Goal: Information Seeking & Learning: Learn about a topic

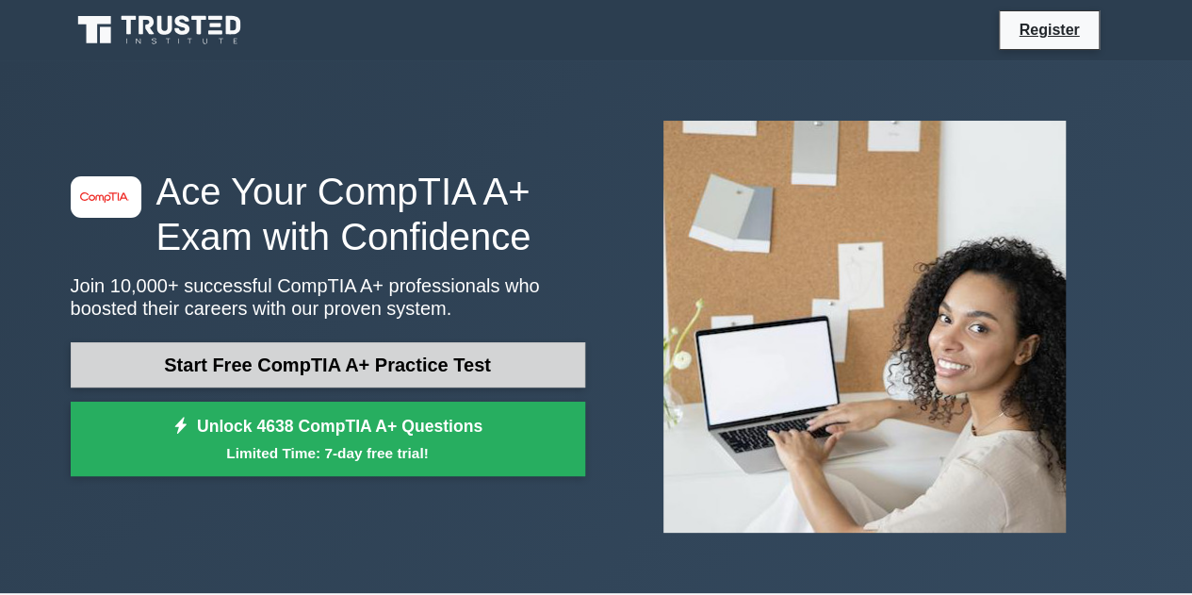
click at [317, 370] on link "Start Free CompTIA A+ Practice Test" at bounding box center [328, 364] width 515 height 45
click at [479, 370] on link "Start Free CompTIA A+ Practice Test" at bounding box center [328, 364] width 515 height 45
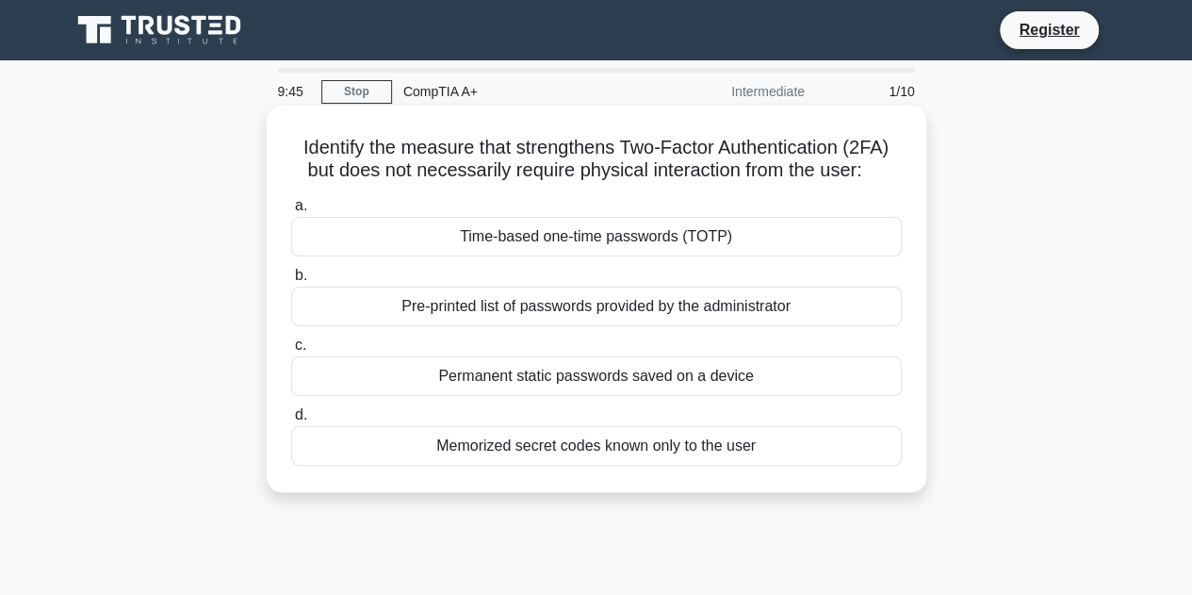
click at [359, 226] on div "Time-based one-time passwords (TOTP)" at bounding box center [596, 237] width 611 height 40
click at [291, 212] on input "a. Time-based one-time passwords (TOTP)" at bounding box center [291, 206] width 0 height 12
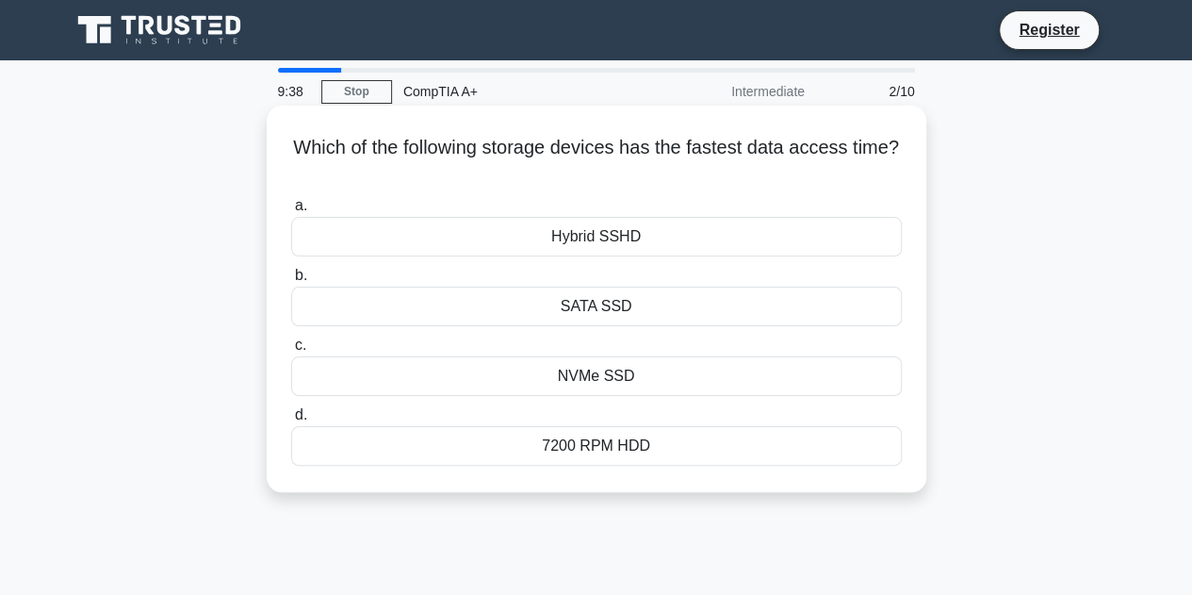
click at [537, 371] on div "NVMe SSD" at bounding box center [596, 376] width 611 height 40
click at [291, 352] on input "c. NVMe SSD" at bounding box center [291, 345] width 0 height 12
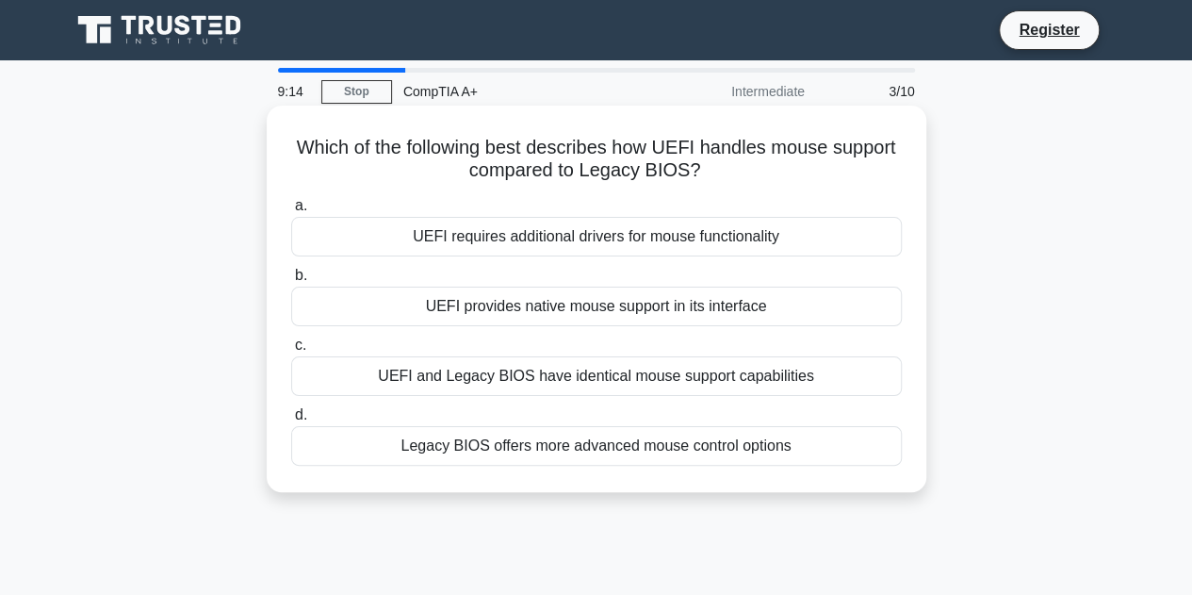
drag, startPoint x: 703, startPoint y: 169, endPoint x: 273, endPoint y: 145, distance: 430.5
click at [274, 145] on div "Which of the following best describes how UEFI handles mouse support compared t…" at bounding box center [596, 298] width 645 height 371
click at [658, 309] on div "UEFI provides native mouse support in its interface" at bounding box center [596, 307] width 611 height 40
click at [291, 282] on input "b. UEFI provides native mouse support in its interface" at bounding box center [291, 276] width 0 height 12
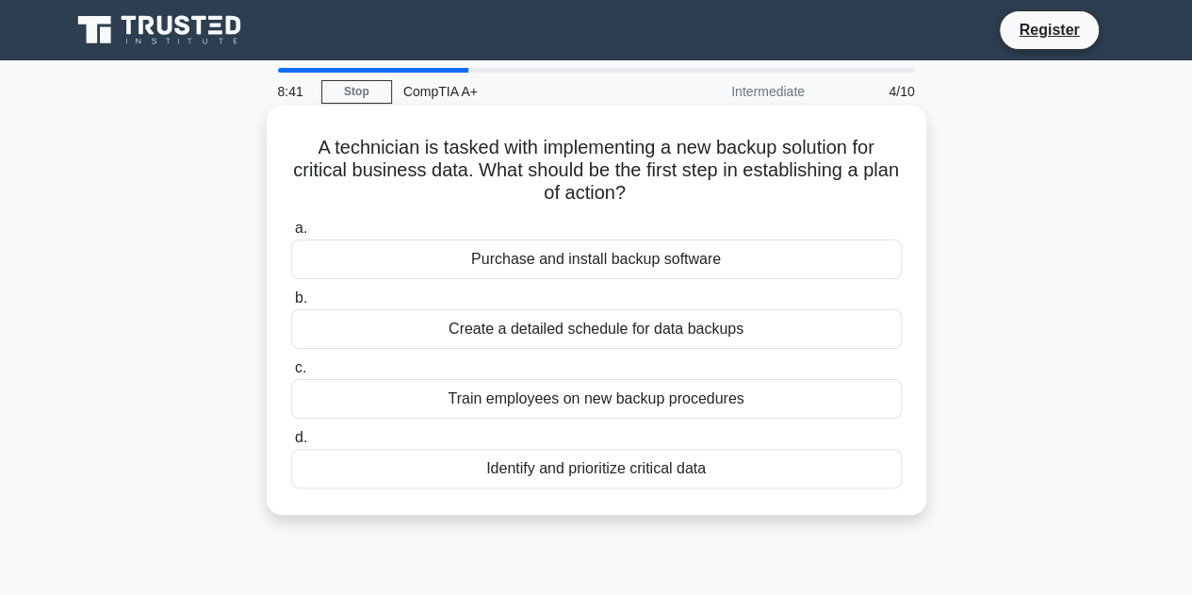
click at [653, 472] on div "Identify and prioritize critical data" at bounding box center [596, 469] width 611 height 40
click at [291, 444] on input "d. Identify and prioritize critical data" at bounding box center [291, 438] width 0 height 12
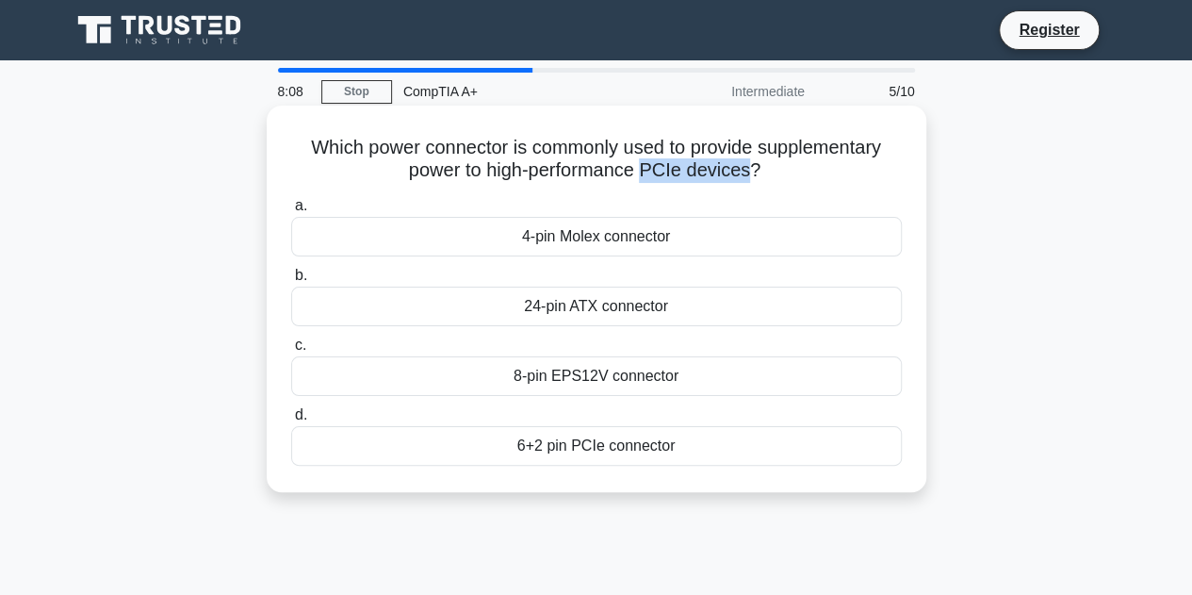
drag, startPoint x: 750, startPoint y: 174, endPoint x: 649, endPoint y: 167, distance: 102.1
click at [649, 167] on h5 "Which power connector is commonly used to provide supplementary power to high-p…" at bounding box center [596, 159] width 615 height 47
click at [784, 160] on h5 "Which power connector is commonly used to provide supplementary power to high-p…" at bounding box center [596, 159] width 615 height 47
click at [558, 380] on div "8-pin EPS12V connector" at bounding box center [596, 376] width 611 height 40
click at [291, 352] on input "c. 8-pin EPS12V connector" at bounding box center [291, 345] width 0 height 12
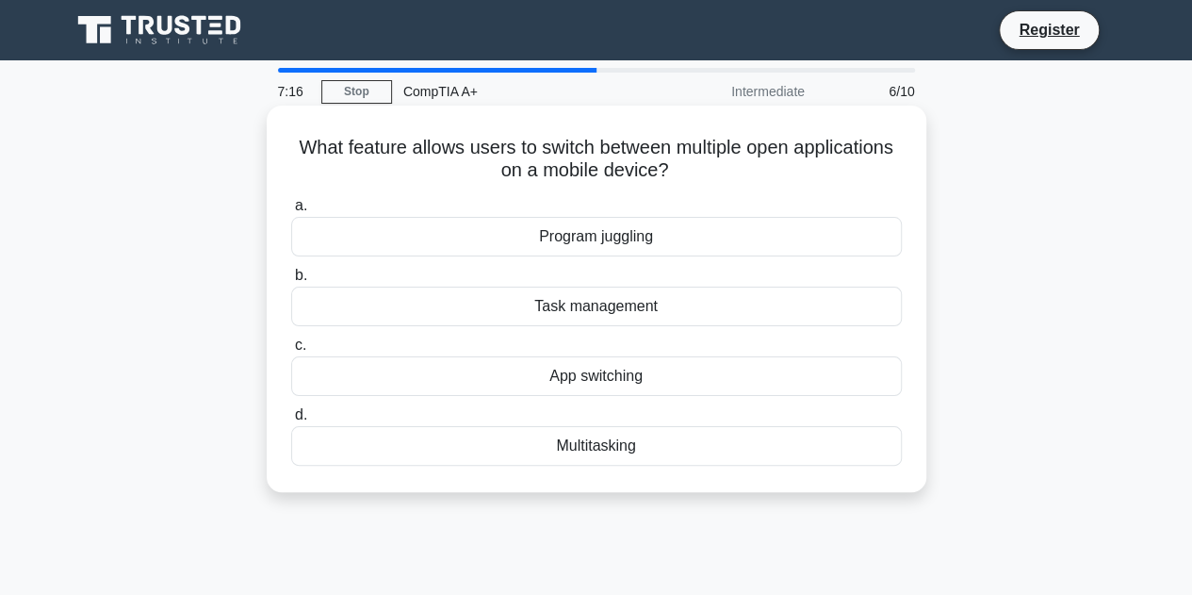
drag, startPoint x: 677, startPoint y: 163, endPoint x: 343, endPoint y: 154, distance: 333.8
click at [343, 154] on h5 "What feature allows users to switch between multiple open applications on a mob…" at bounding box center [596, 159] width 615 height 47
click at [482, 380] on div "App switching" at bounding box center [596, 376] width 611 height 40
click at [291, 352] on input "c. App switching" at bounding box center [291, 345] width 0 height 12
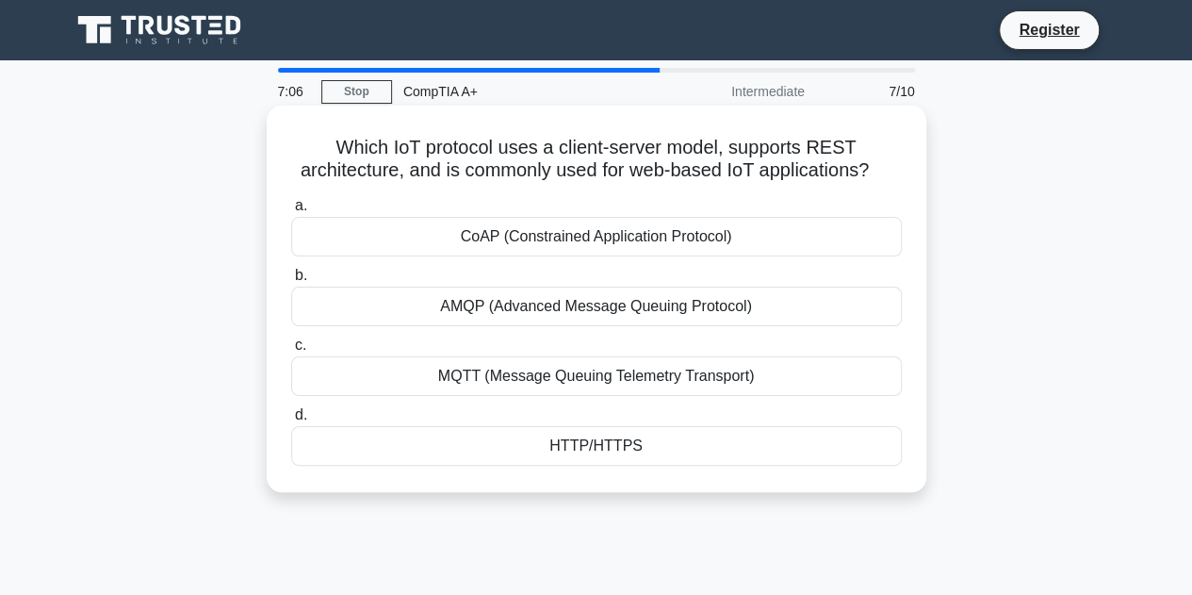
click at [537, 460] on div "HTTP/HTTPS" at bounding box center [596, 446] width 611 height 40
click at [291, 421] on input "d. HTTP/HTTPS" at bounding box center [291, 415] width 0 height 12
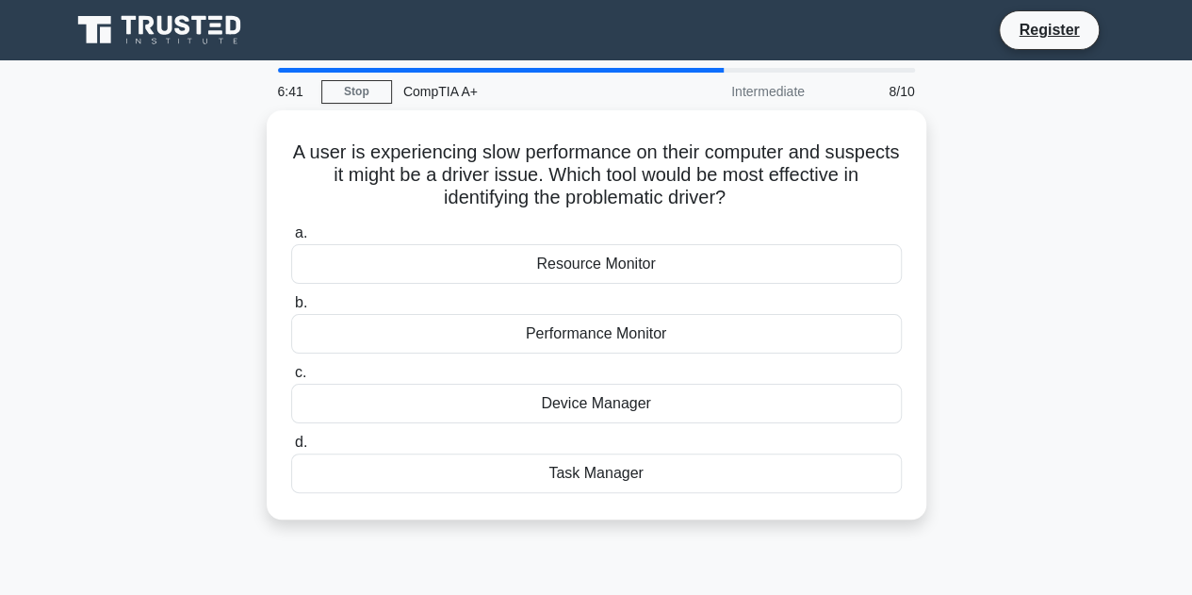
click at [53, 475] on main "6:41 Stop CompTIA A+ Intermediate 8/10 A user is experiencing slow performance …" at bounding box center [596, 539] width 1192 height 958
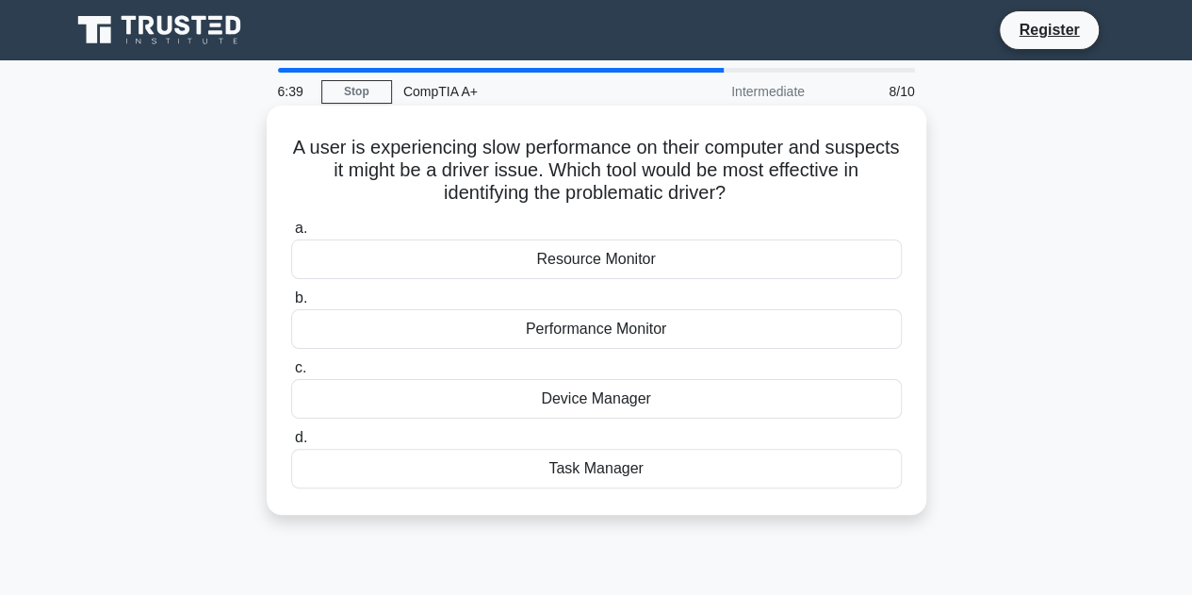
click at [586, 274] on div "Resource Monitor" at bounding box center [596, 259] width 611 height 40
click at [291, 235] on input "a. Resource Monitor" at bounding box center [291, 228] width 0 height 12
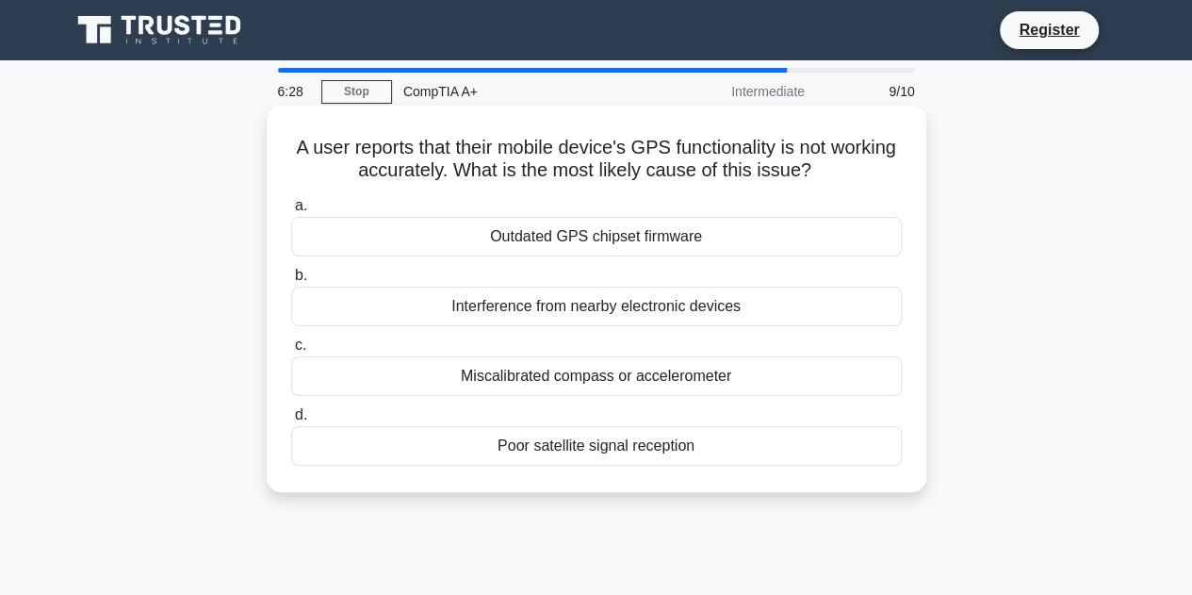
click at [552, 239] on div "Outdated GPS chipset firmware" at bounding box center [596, 237] width 611 height 40
click at [291, 212] on input "a. Outdated GPS chipset firmware" at bounding box center [291, 206] width 0 height 12
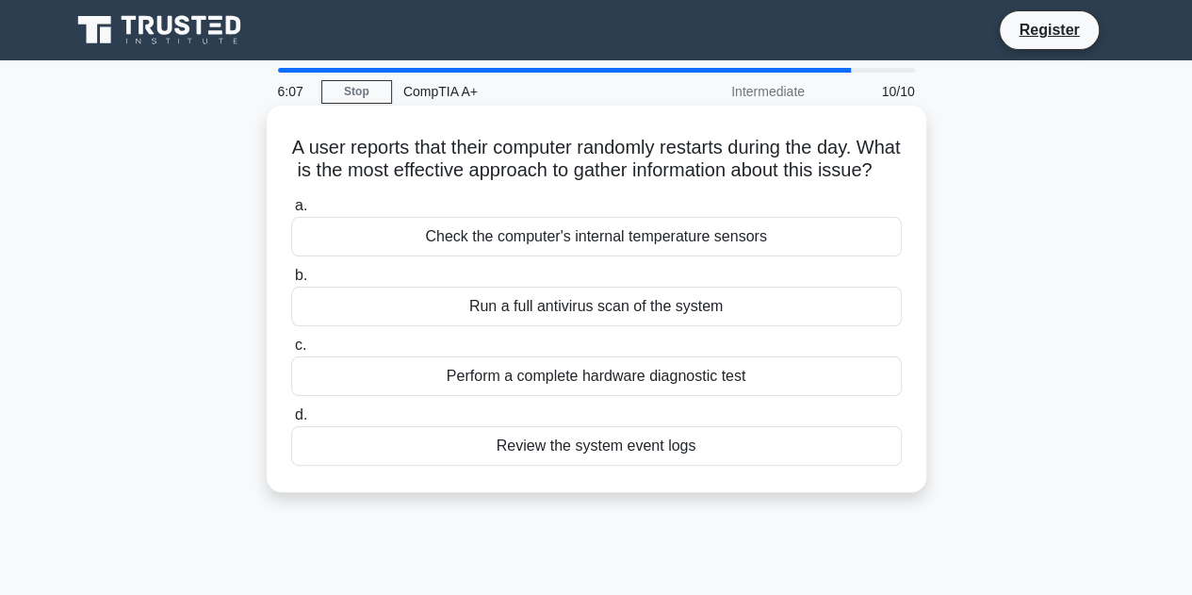
click at [575, 396] on div "Perform a complete hardware diagnostic test" at bounding box center [596, 376] width 611 height 40
click at [291, 352] on input "c. Perform a complete hardware diagnostic test" at bounding box center [291, 345] width 0 height 12
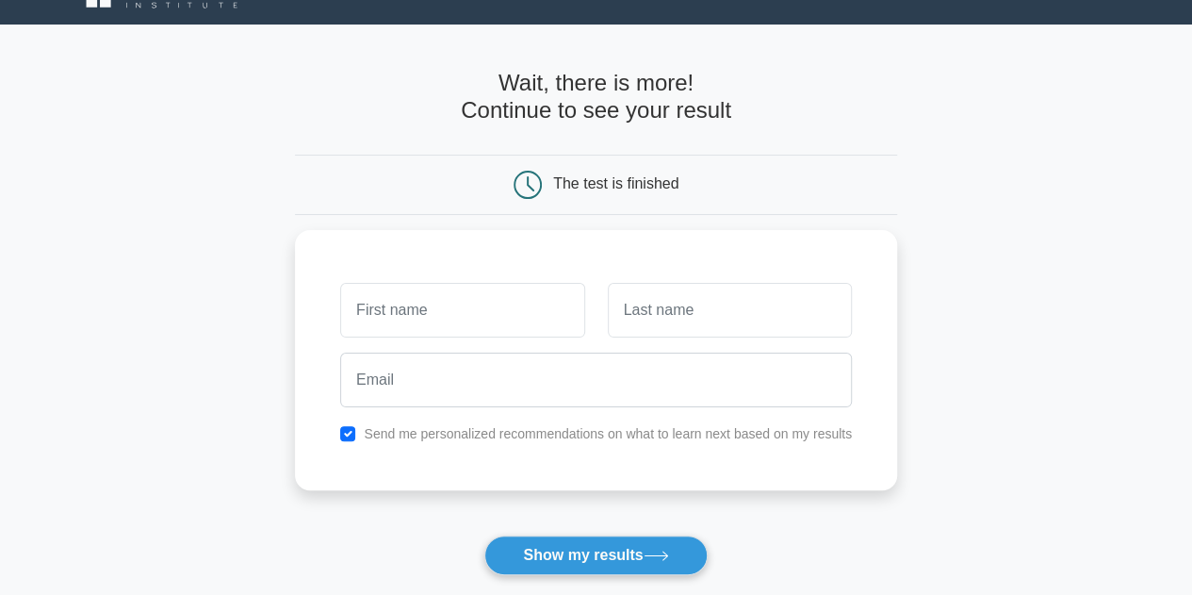
scroll to position [37, 0]
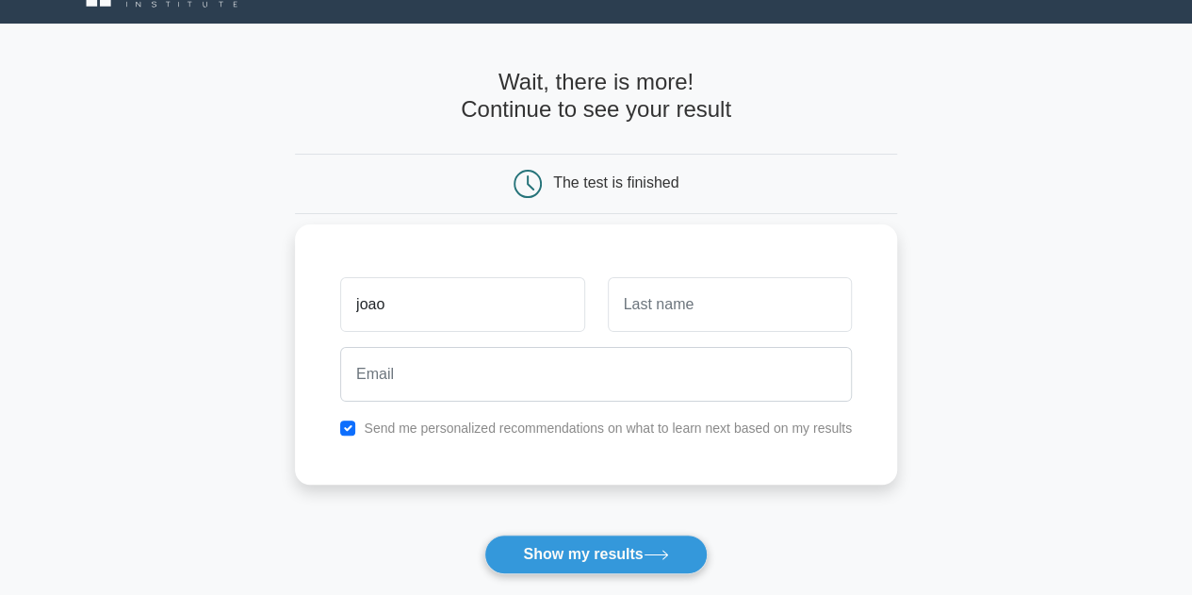
type input "joao"
type input "[PERSON_NAME]"
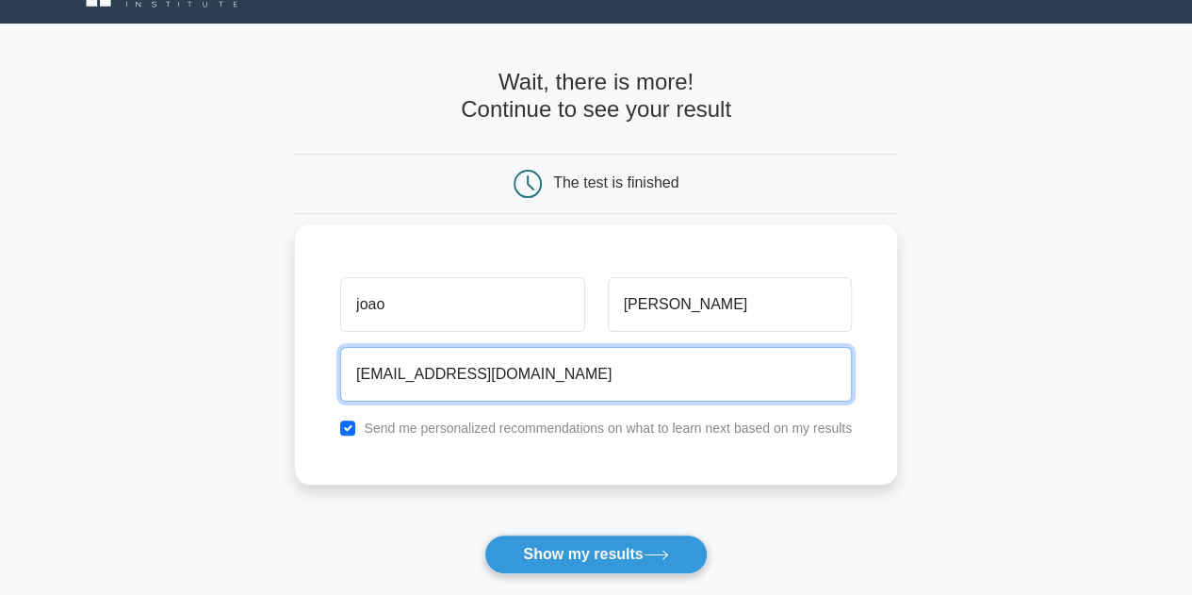
type input "Jr5771606@gmail.com"
click at [485, 534] on button "Show my results" at bounding box center [596, 554] width 222 height 40
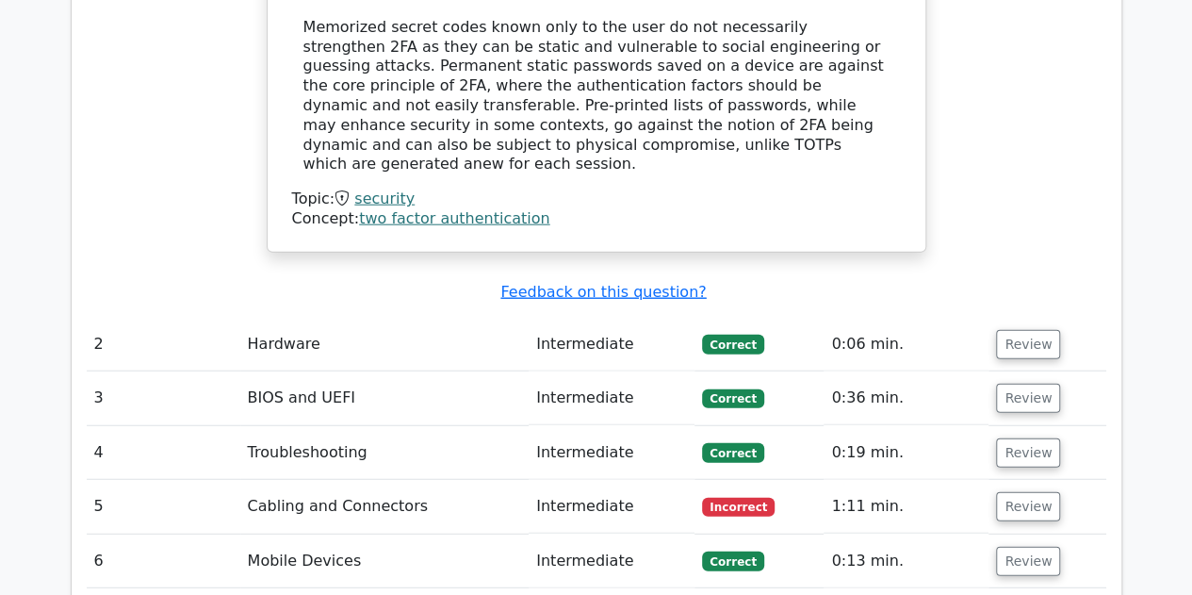
scroll to position [2225, 0]
click at [1027, 491] on button "Review" at bounding box center [1028, 505] width 64 height 29
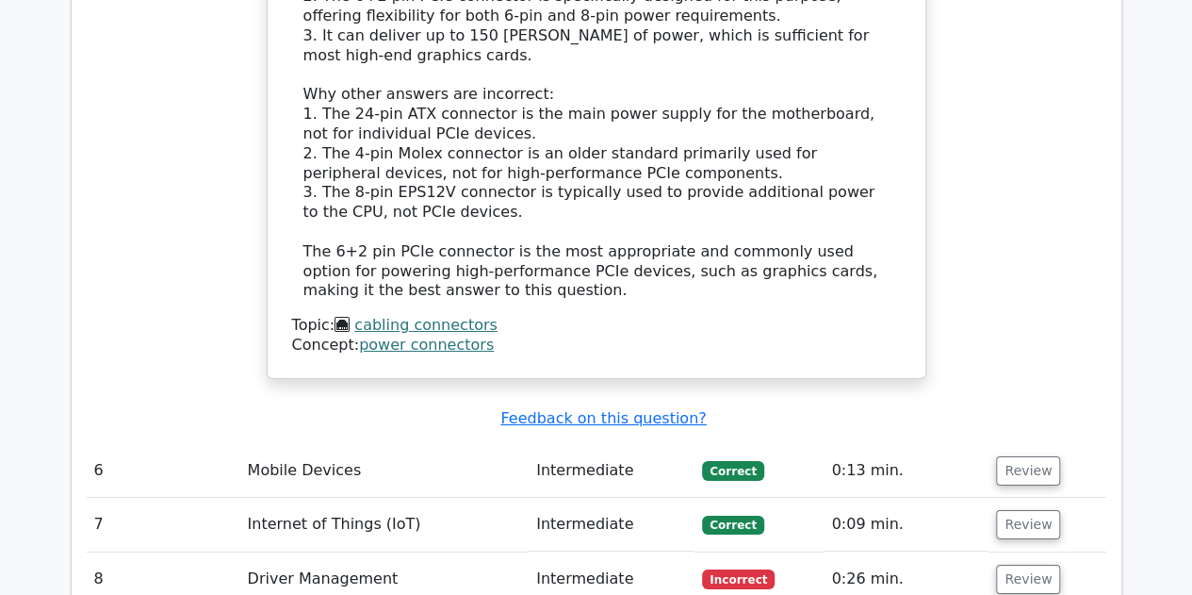
scroll to position [3408, 0]
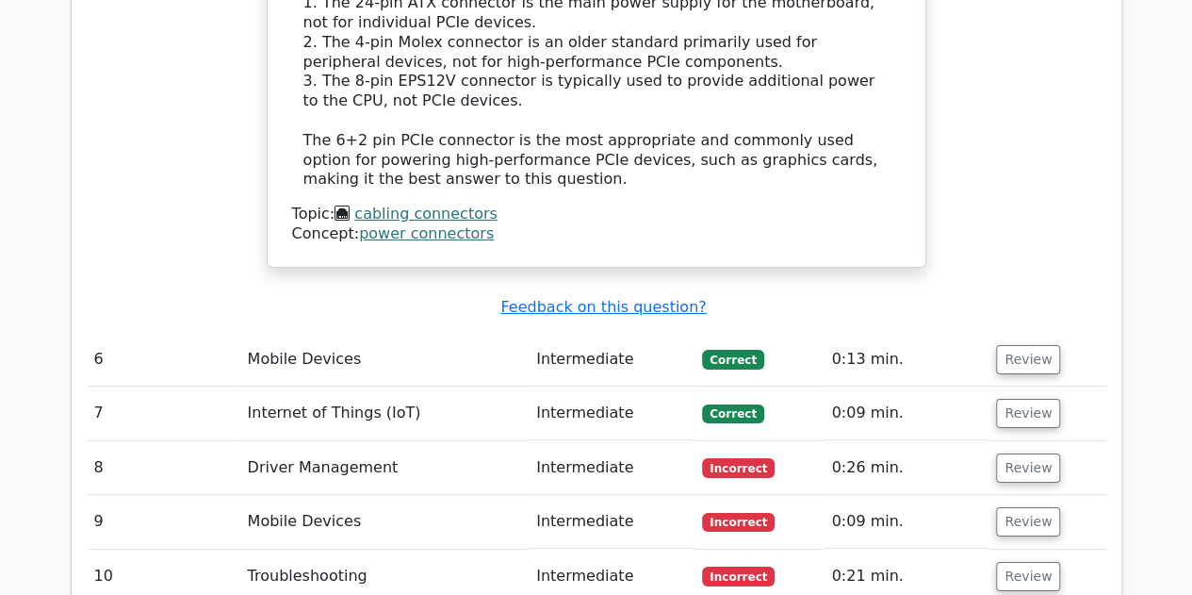
click at [1026, 441] on td "Review" at bounding box center [1047, 468] width 117 height 54
click at [1023, 453] on button "Review" at bounding box center [1028, 467] width 64 height 29
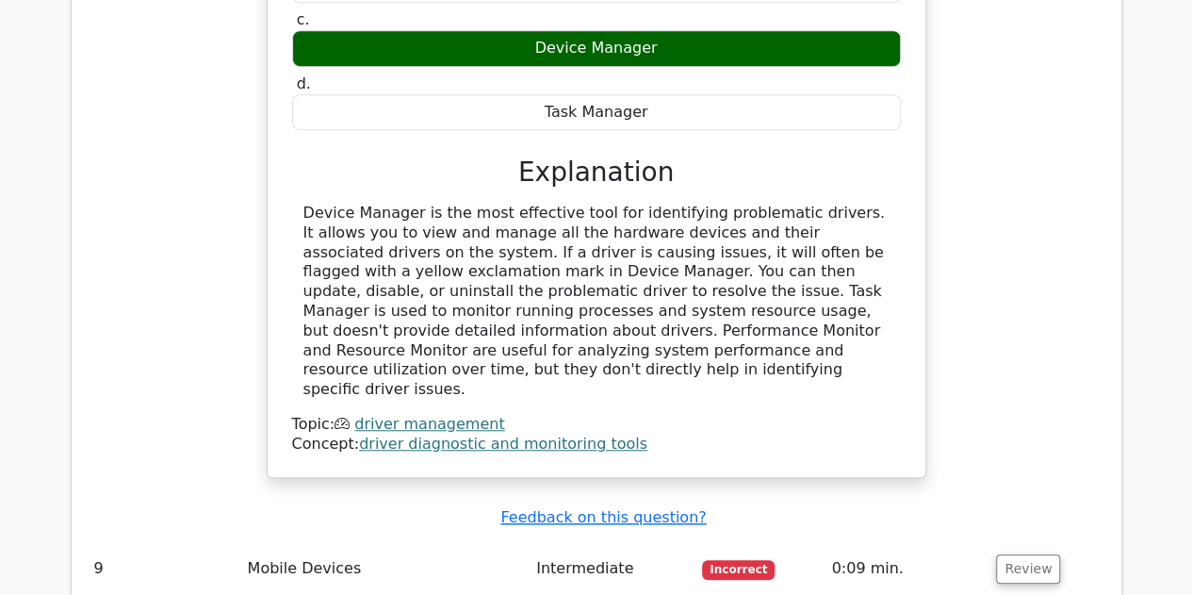
scroll to position [4131, 0]
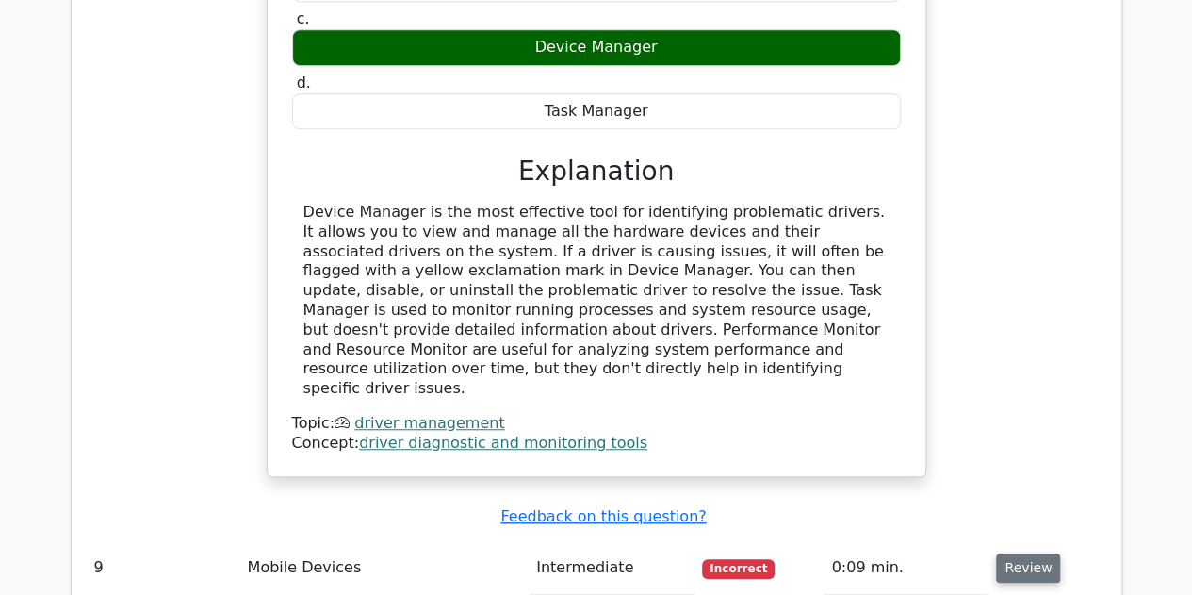
click at [1029, 553] on button "Review" at bounding box center [1028, 567] width 64 height 29
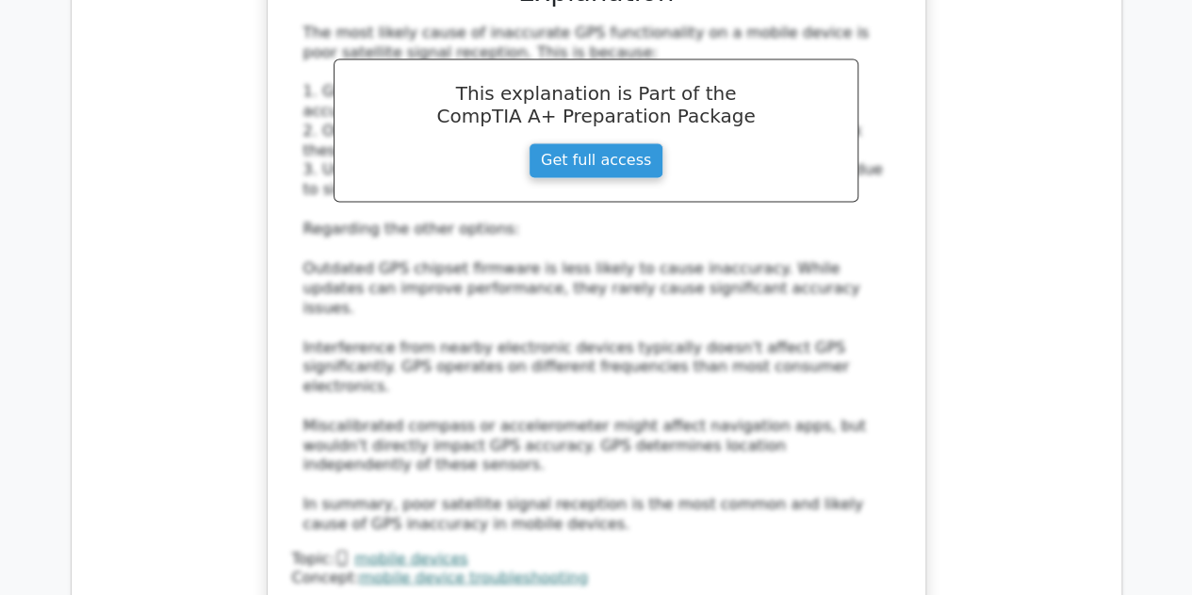
scroll to position [5112, 0]
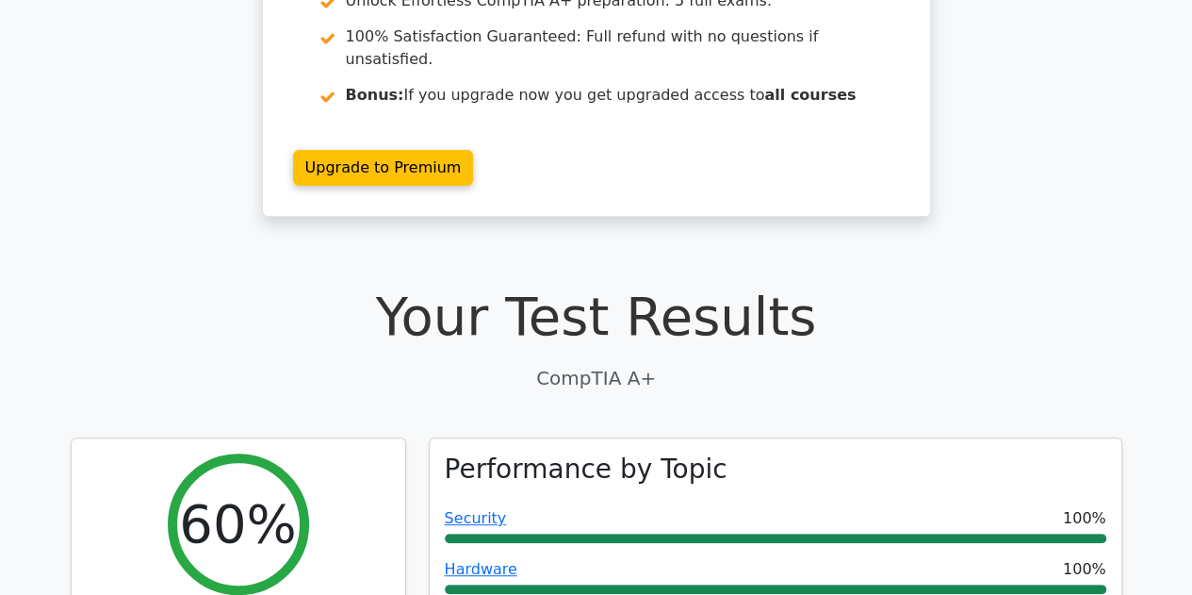
scroll to position [0, 0]
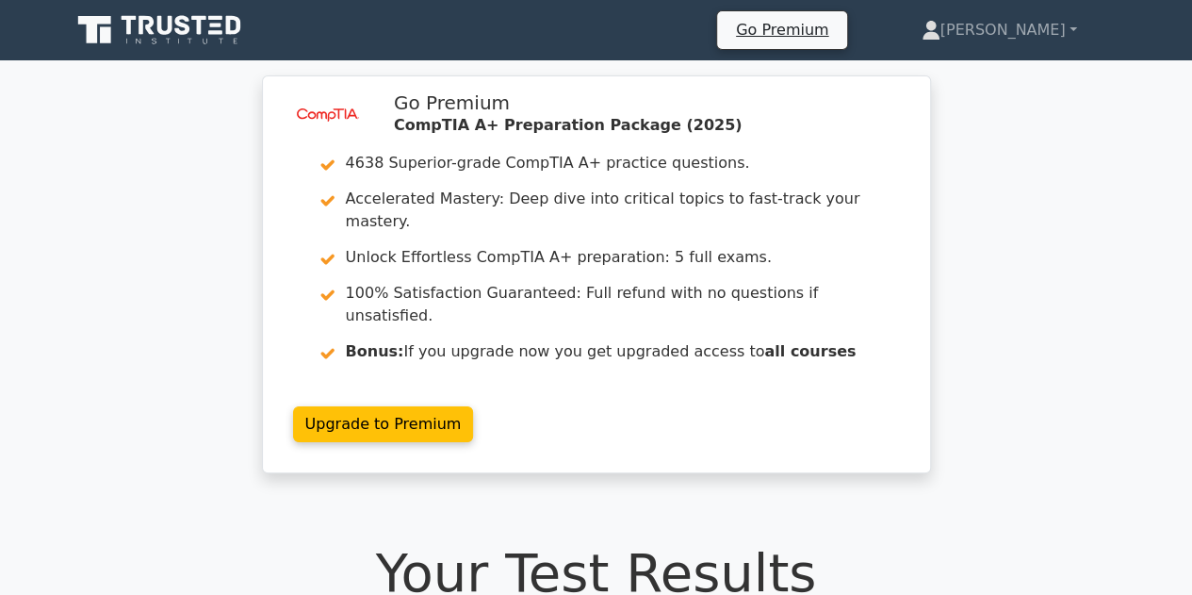
click at [142, 13] on icon at bounding box center [161, 30] width 181 height 36
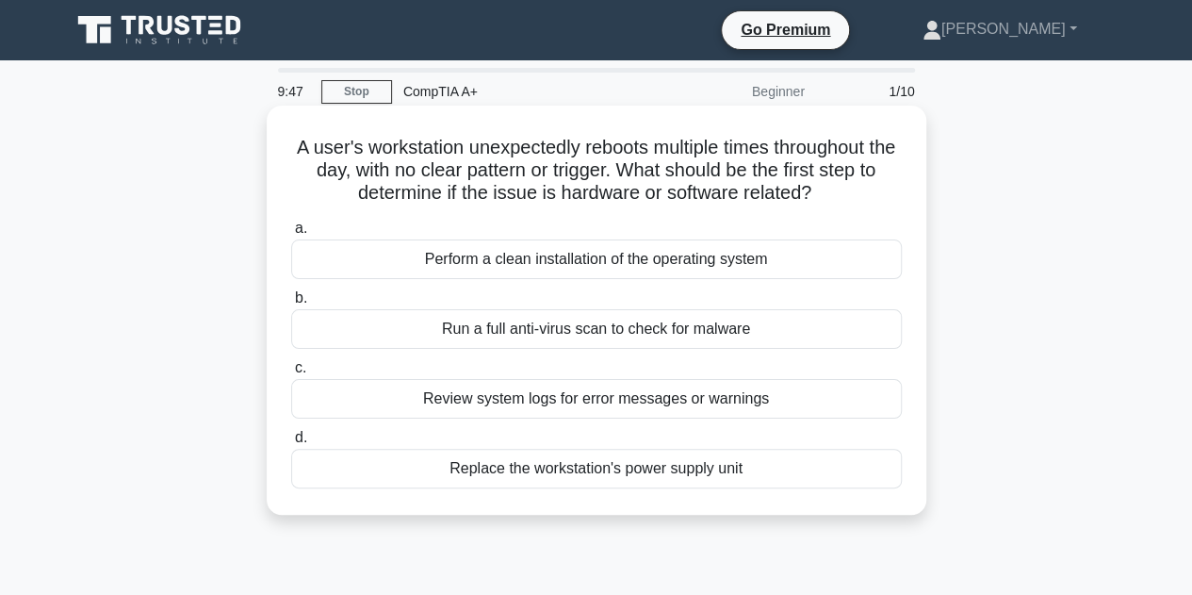
click at [667, 410] on div "Review system logs for error messages or warnings" at bounding box center [596, 399] width 611 height 40
click at [291, 374] on input "c. Review system logs for error messages or warnings" at bounding box center [291, 368] width 0 height 12
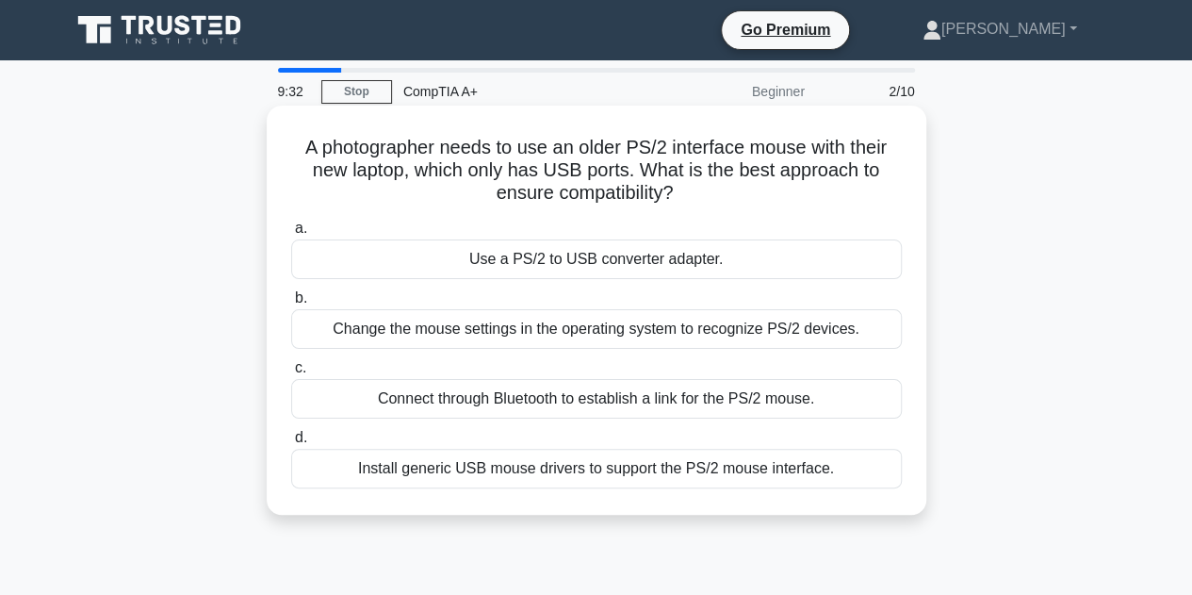
click at [641, 260] on div "Use a PS/2 to USB converter adapter." at bounding box center [596, 259] width 611 height 40
click at [291, 235] on input "a. Use a PS/2 to USB converter adapter." at bounding box center [291, 228] width 0 height 12
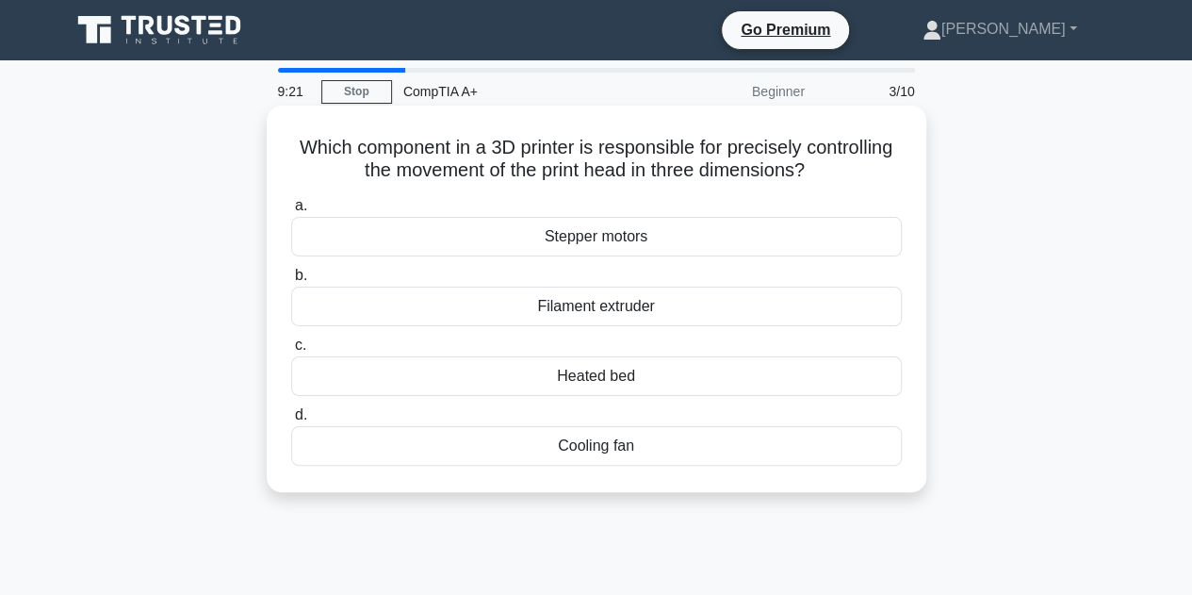
click at [600, 250] on div "Stepper motors" at bounding box center [596, 237] width 611 height 40
click at [291, 212] on input "a. Stepper motors" at bounding box center [291, 206] width 0 height 12
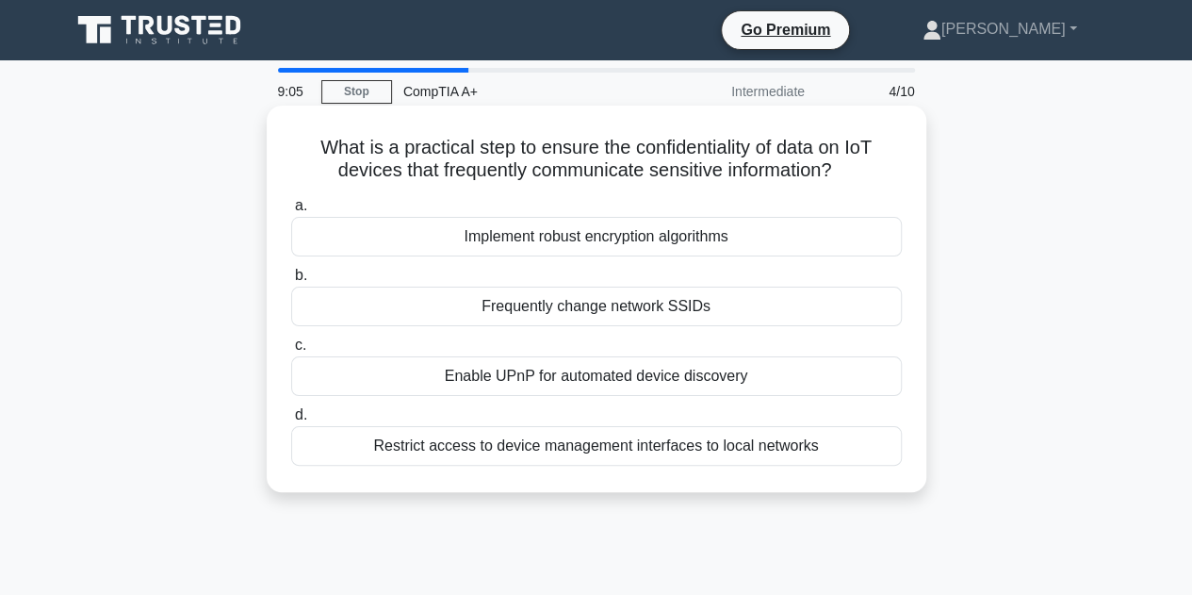
click at [702, 248] on div "Implement robust encryption algorithms" at bounding box center [596, 237] width 611 height 40
click at [291, 212] on input "a. Implement robust encryption algorithms" at bounding box center [291, 206] width 0 height 12
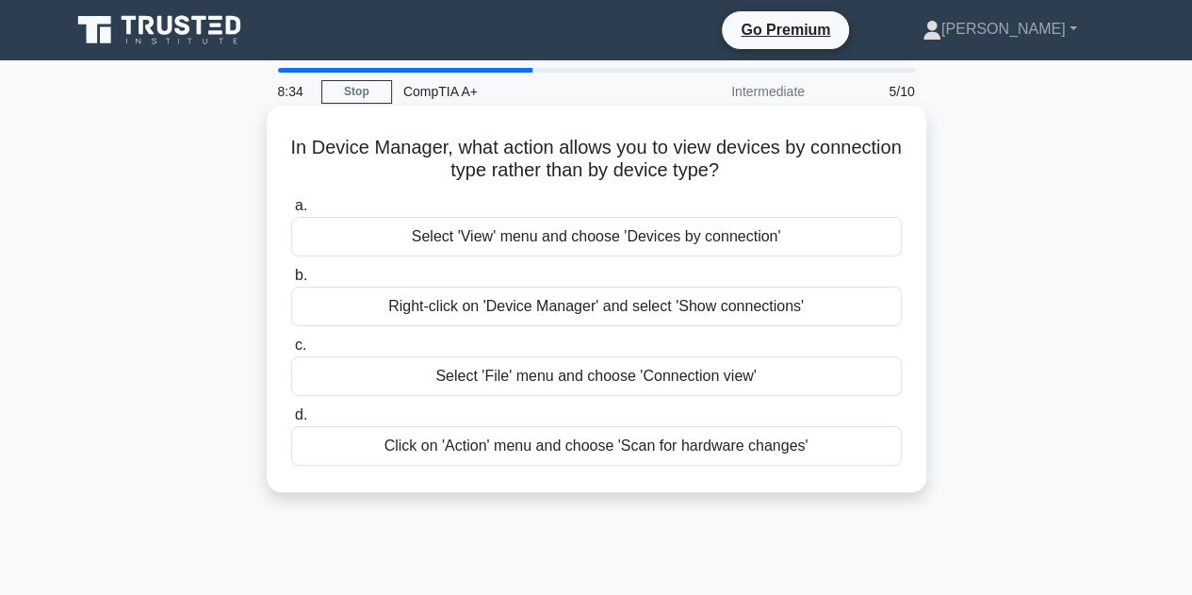
click at [507, 238] on div "Select 'View' menu and choose 'Devices by connection'" at bounding box center [596, 237] width 611 height 40
click at [291, 212] on input "a. Select 'View' menu and choose 'Devices by connection'" at bounding box center [291, 206] width 0 height 12
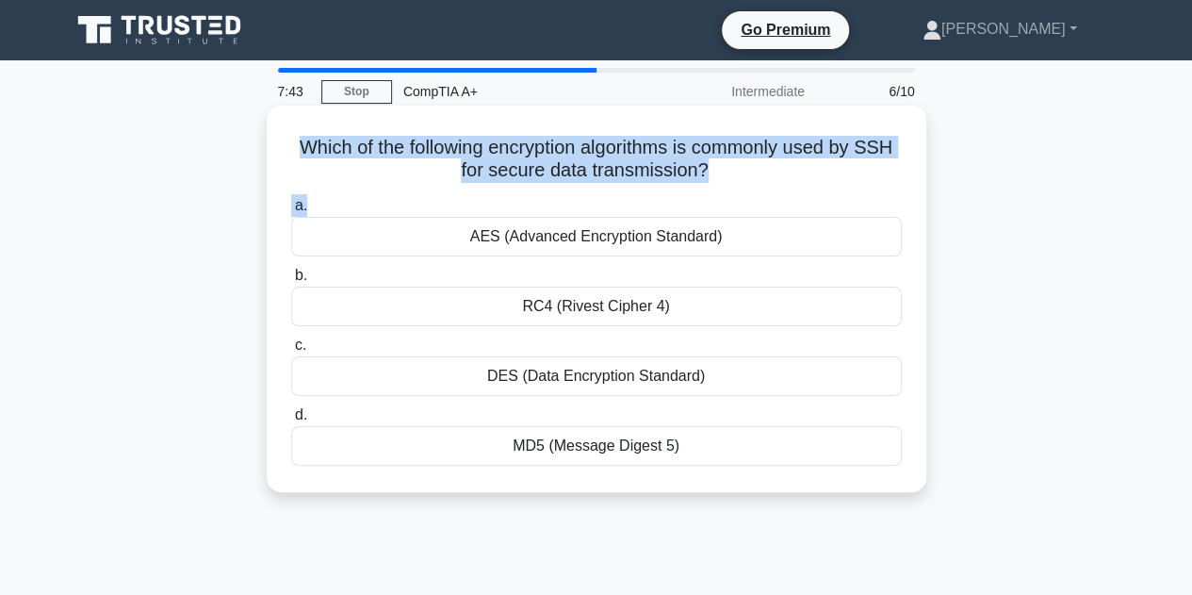
drag, startPoint x: 309, startPoint y: 142, endPoint x: 765, endPoint y: 195, distance: 458.4
click at [765, 195] on div "Which of the following encryption algorithms is commonly used by SSH for secure…" at bounding box center [596, 298] width 645 height 371
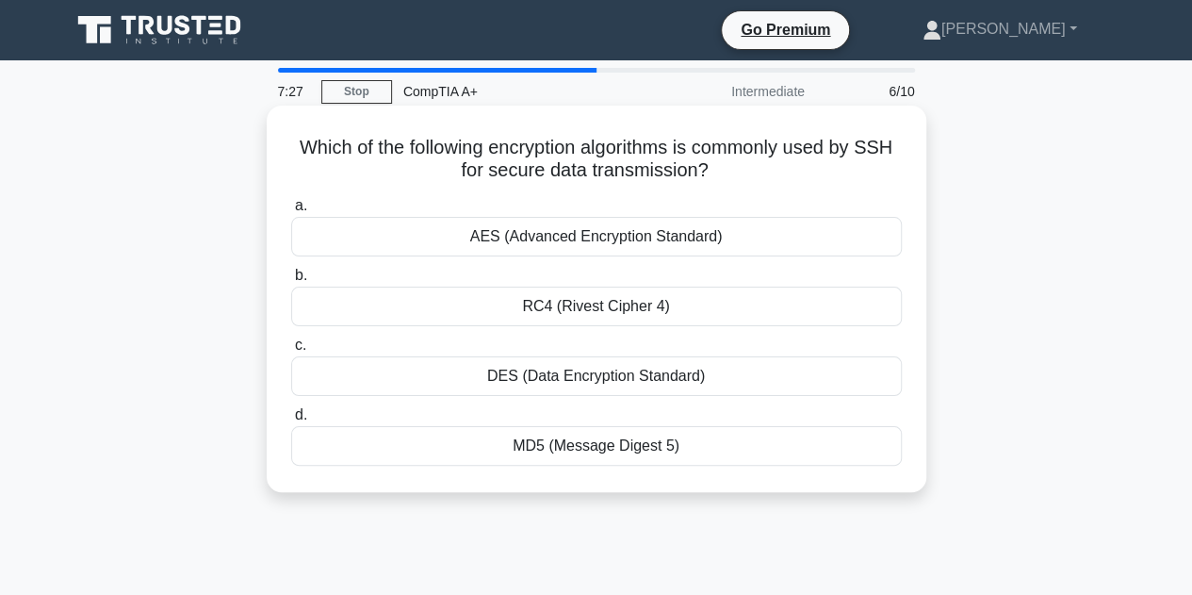
click at [916, 314] on div "Which of the following encryption algorithms is commonly used by SSH for secure…" at bounding box center [596, 298] width 645 height 371
click at [689, 242] on div "AES (Advanced Encryption Standard)" at bounding box center [596, 237] width 611 height 40
click at [291, 212] on input "a. AES (Advanced Encryption Standard)" at bounding box center [291, 206] width 0 height 12
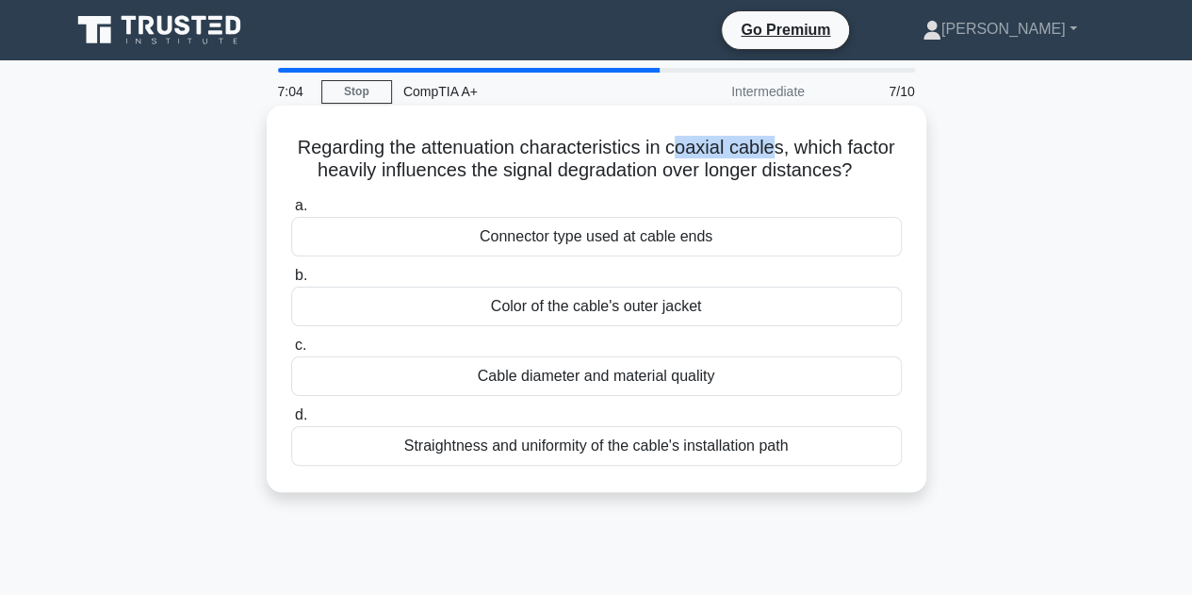
drag, startPoint x: 673, startPoint y: 147, endPoint x: 779, endPoint y: 151, distance: 105.6
click at [779, 151] on h5 "Regarding the attenuation characteristics in coaxial cables, which factor heavi…" at bounding box center [596, 159] width 615 height 47
drag, startPoint x: 786, startPoint y: 150, endPoint x: 667, endPoint y: 150, distance: 118.8
click at [667, 150] on h5 "Regarding the attenuation characteristics in coaxial cables, which factor heavi…" at bounding box center [596, 159] width 615 height 47
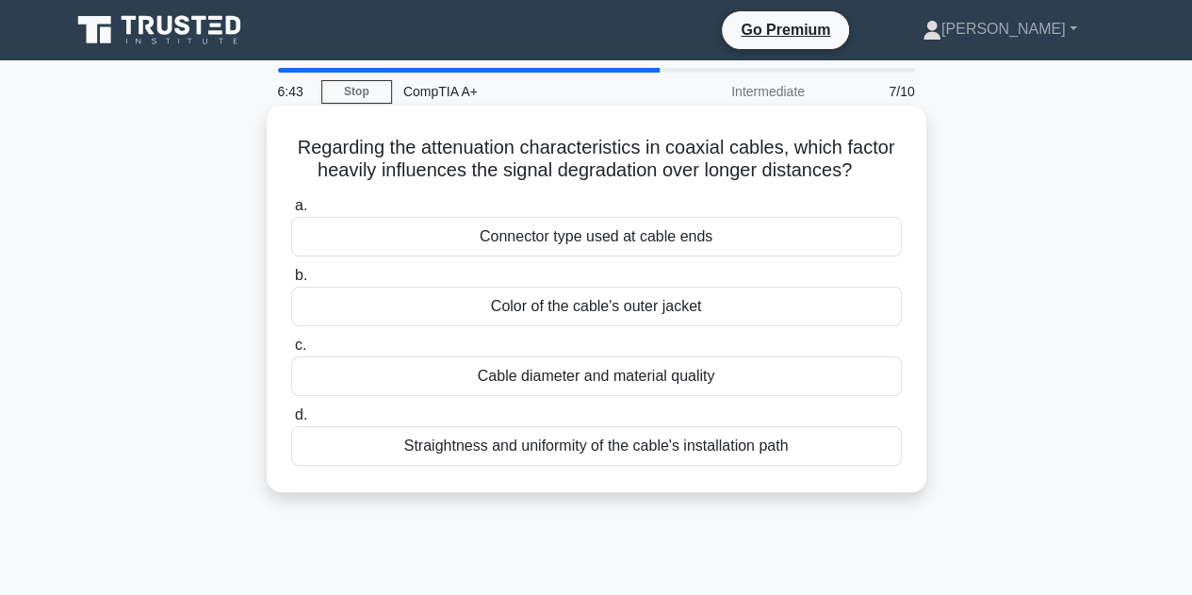
click at [681, 243] on div "Connector type used at cable ends" at bounding box center [596, 237] width 611 height 40
click at [291, 212] on input "a. Connector type used at cable ends" at bounding box center [291, 206] width 0 height 12
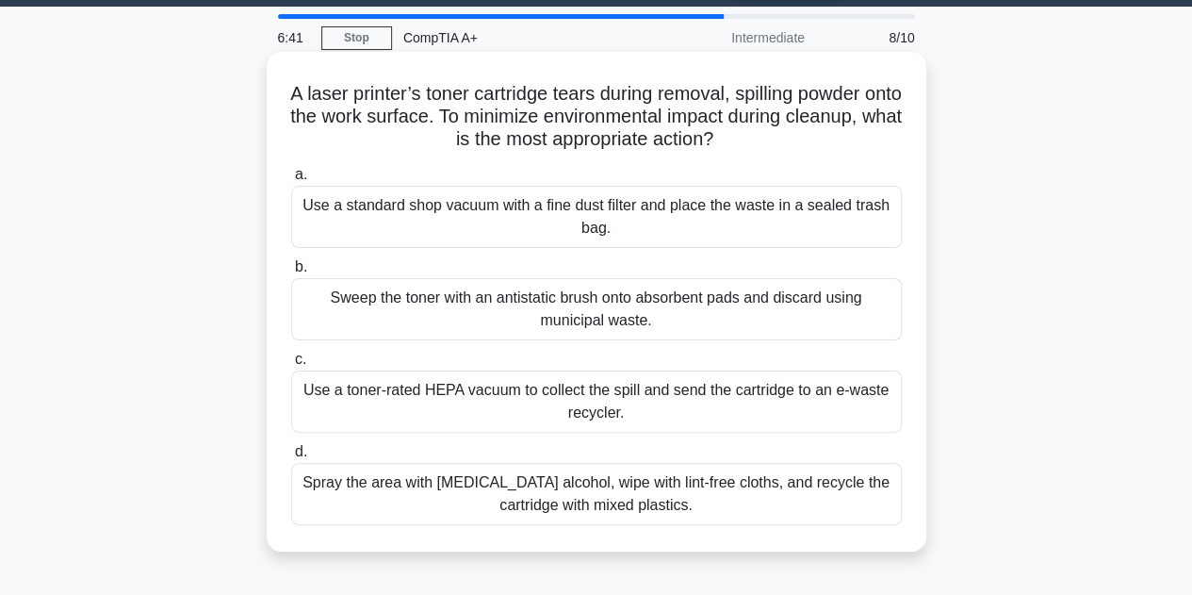
scroll to position [57, 0]
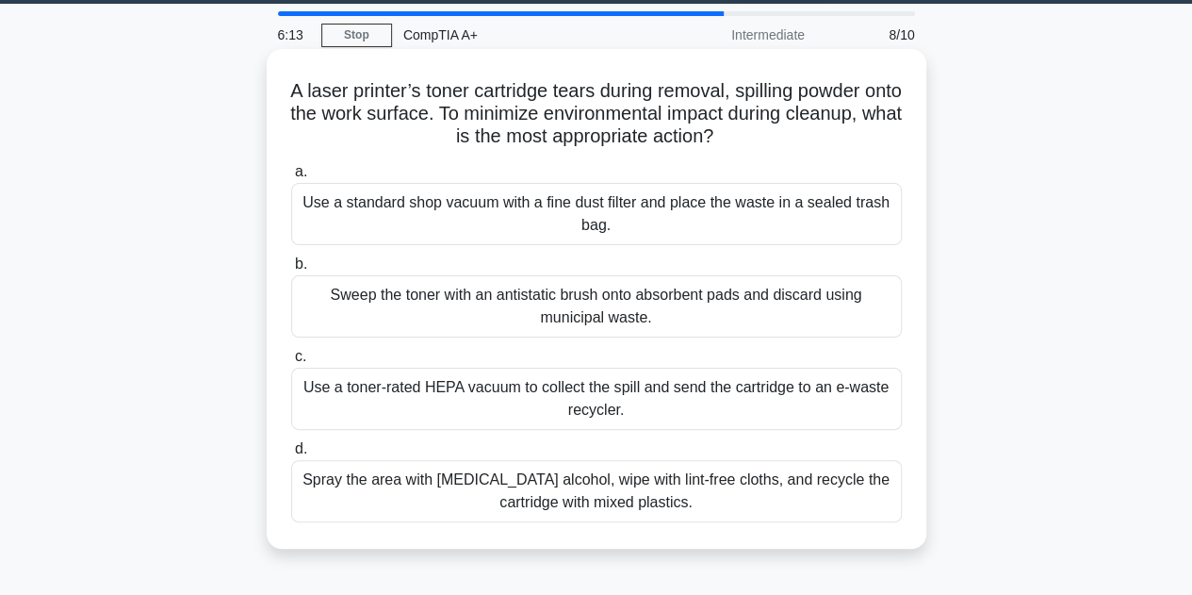
click at [488, 408] on div "Use a toner-rated HEPA vacuum to collect the spill and send the cartridge to an…" at bounding box center [596, 399] width 611 height 62
click at [291, 363] on input "c. Use a toner-rated HEPA vacuum to collect the spill and send the cartridge to…" at bounding box center [291, 357] width 0 height 12
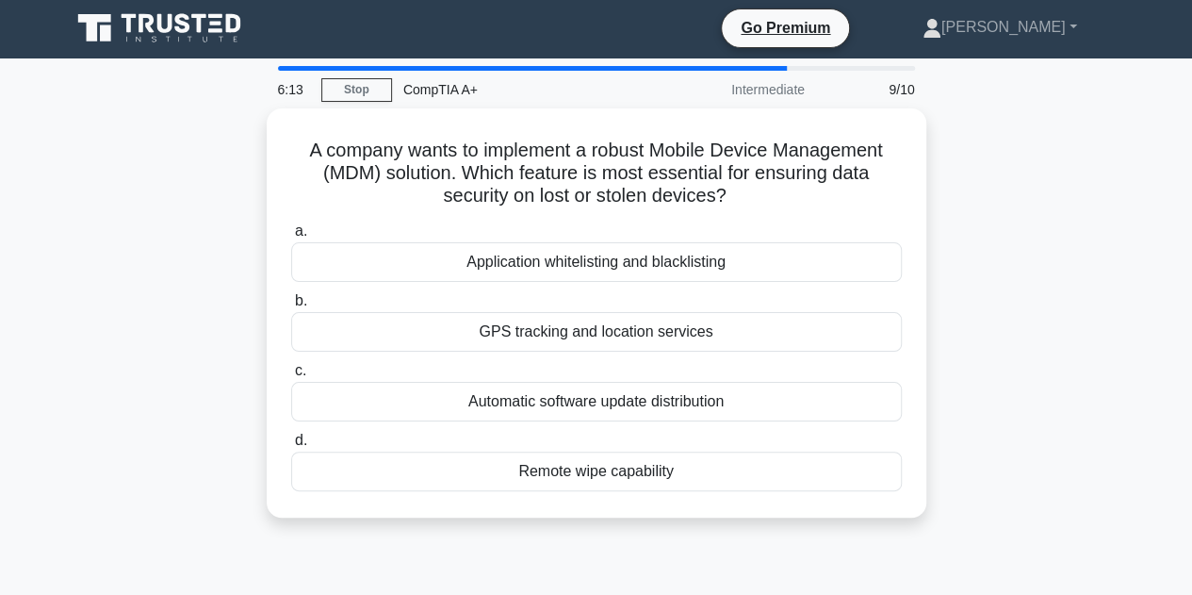
scroll to position [0, 0]
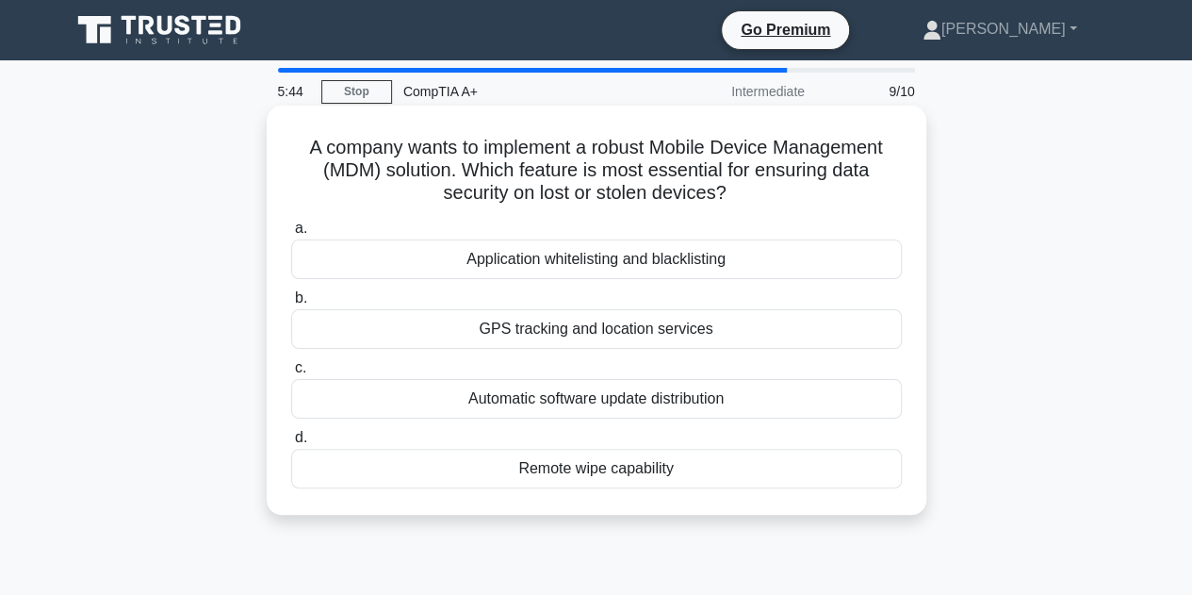
click at [535, 474] on div "Remote wipe capability" at bounding box center [596, 469] width 611 height 40
click at [291, 444] on input "d. Remote wipe capability" at bounding box center [291, 438] width 0 height 12
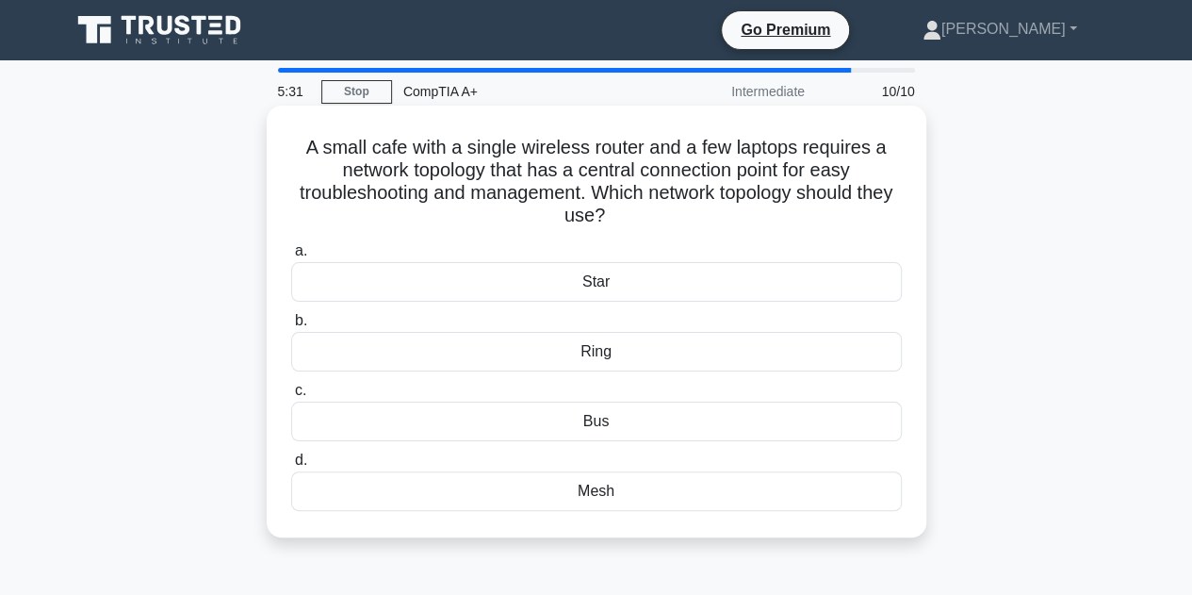
click at [631, 501] on div "Mesh" at bounding box center [596, 491] width 611 height 40
click at [291, 467] on input "d. Mesh" at bounding box center [291, 460] width 0 height 12
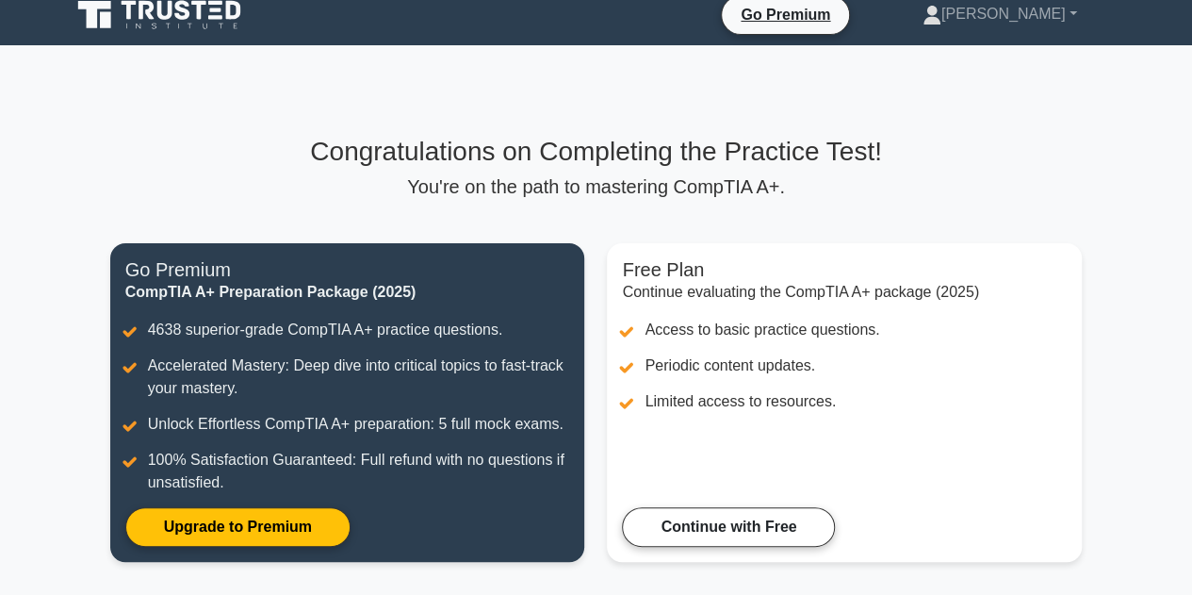
scroll to position [13, 0]
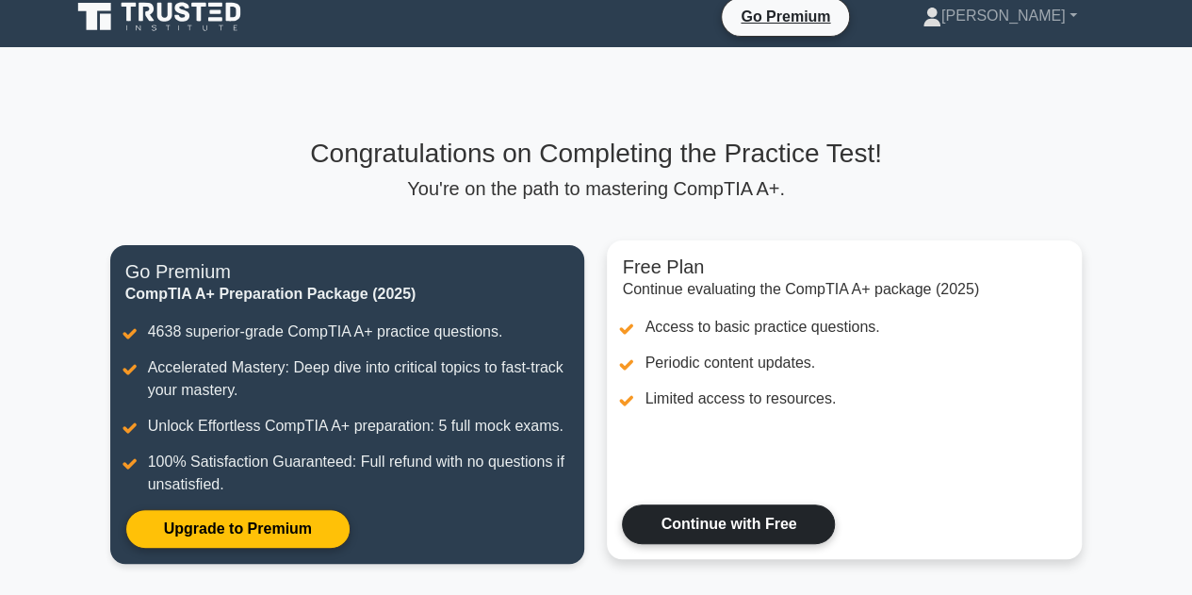
drag, startPoint x: 0, startPoint y: 0, endPoint x: 631, endPoint y: 501, distance: 805.2
click at [631, 504] on link "Continue with Free" at bounding box center [728, 524] width 213 height 40
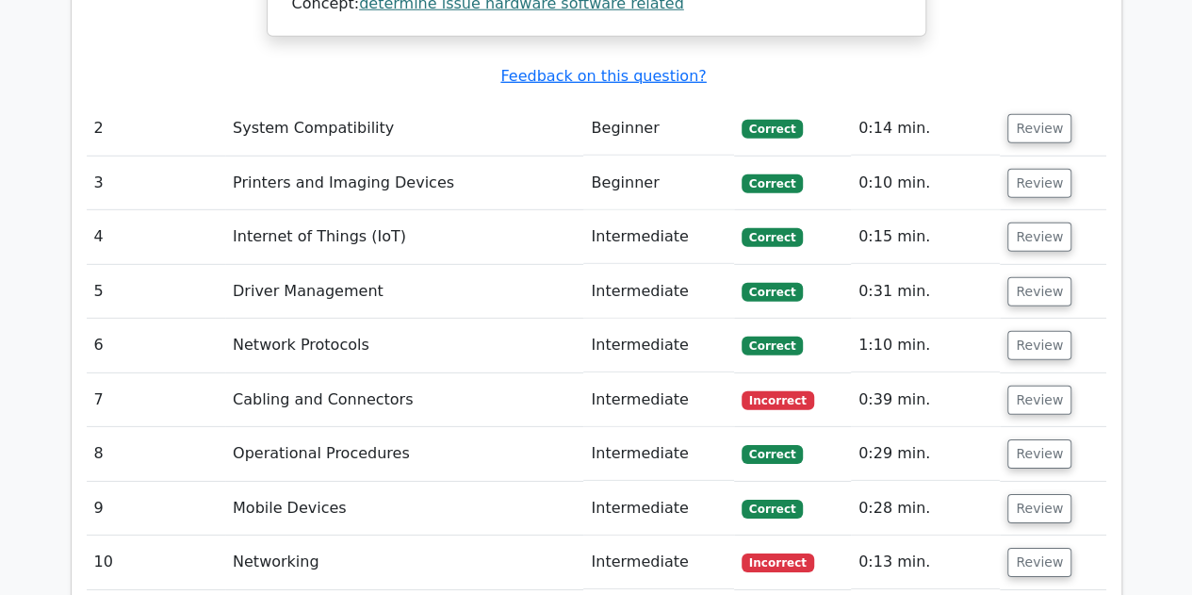
scroll to position [2704, 0]
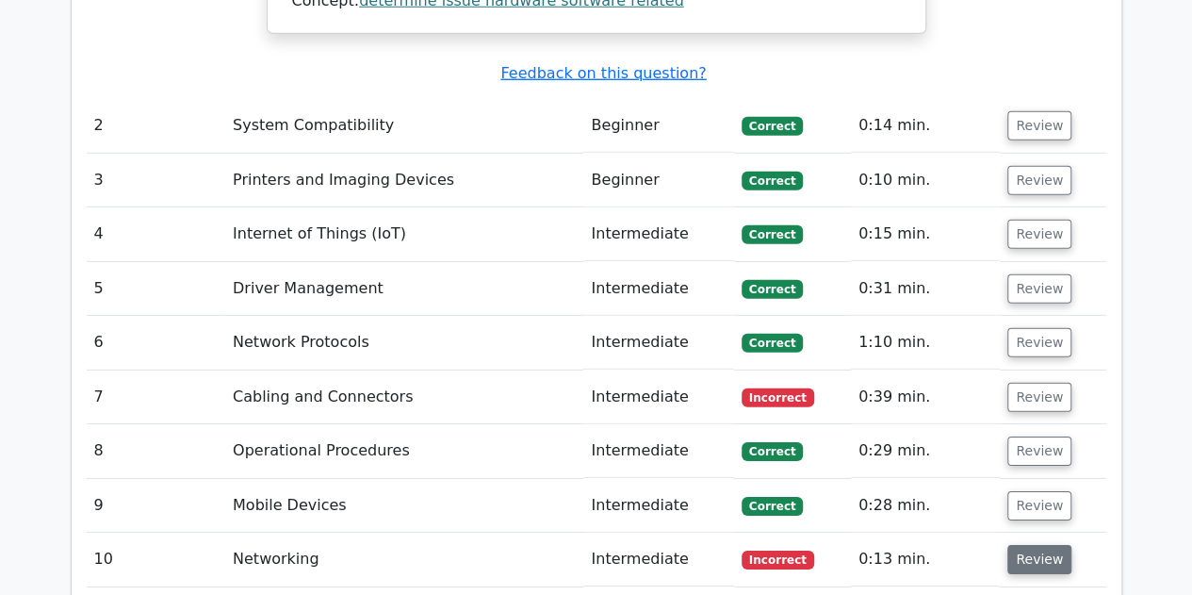
click at [1026, 545] on button "Review" at bounding box center [1040, 559] width 64 height 29
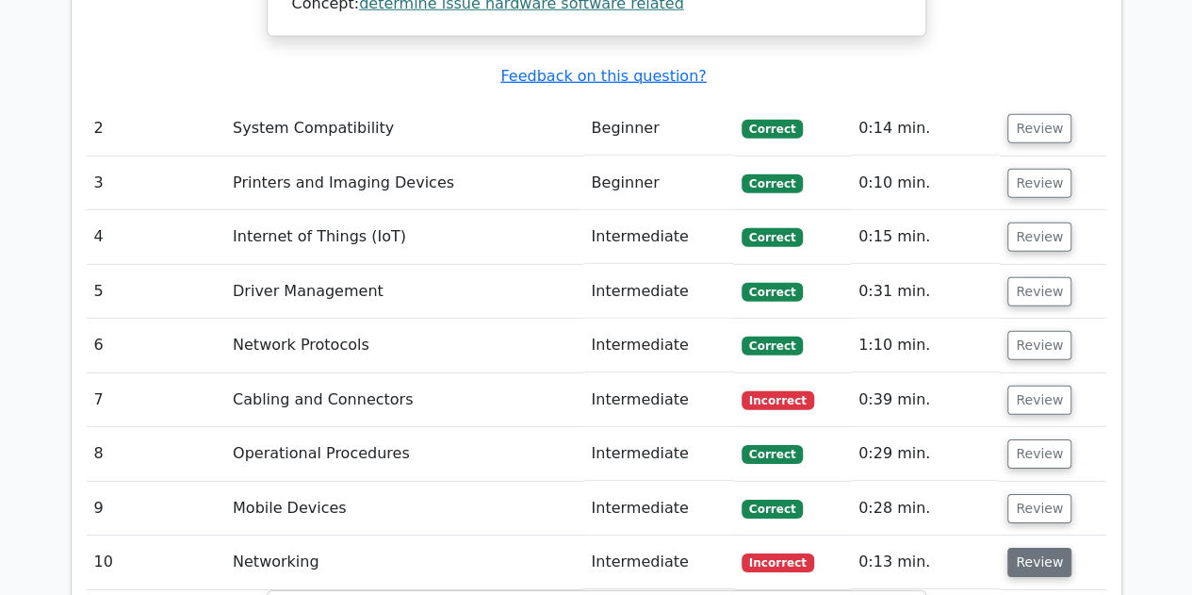
scroll to position [2700, 0]
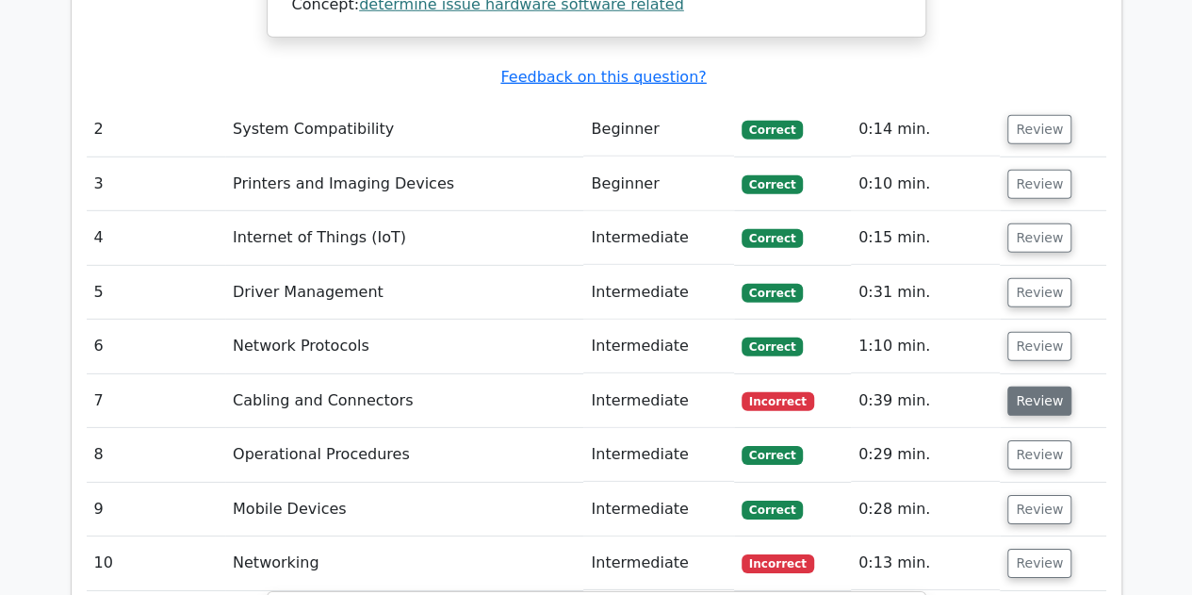
click at [1044, 386] on button "Review" at bounding box center [1040, 400] width 64 height 29
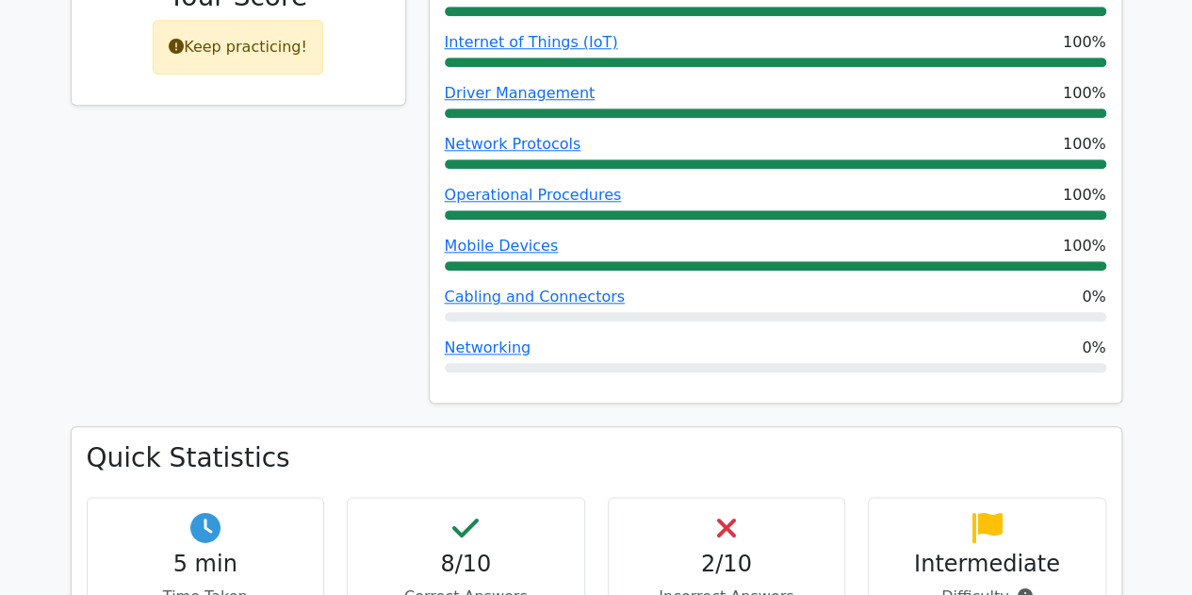
scroll to position [886, 0]
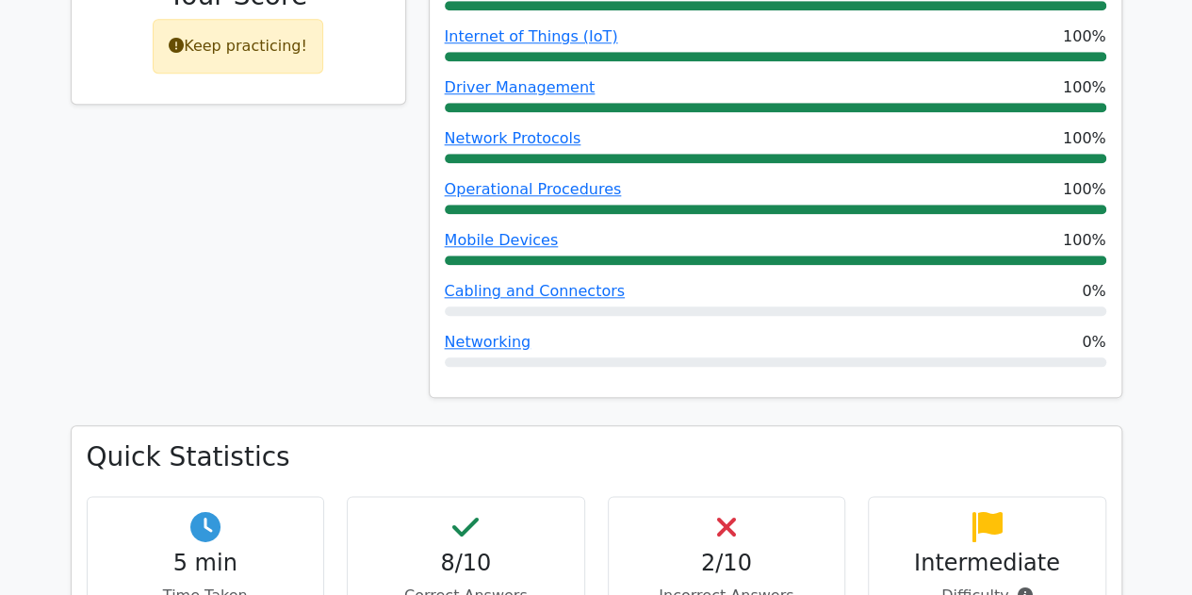
click at [685, 270] on div "Performance by Topic Basic Troubleshooting Techniques 100% System Compatibility…" at bounding box center [776, 101] width 692 height 594
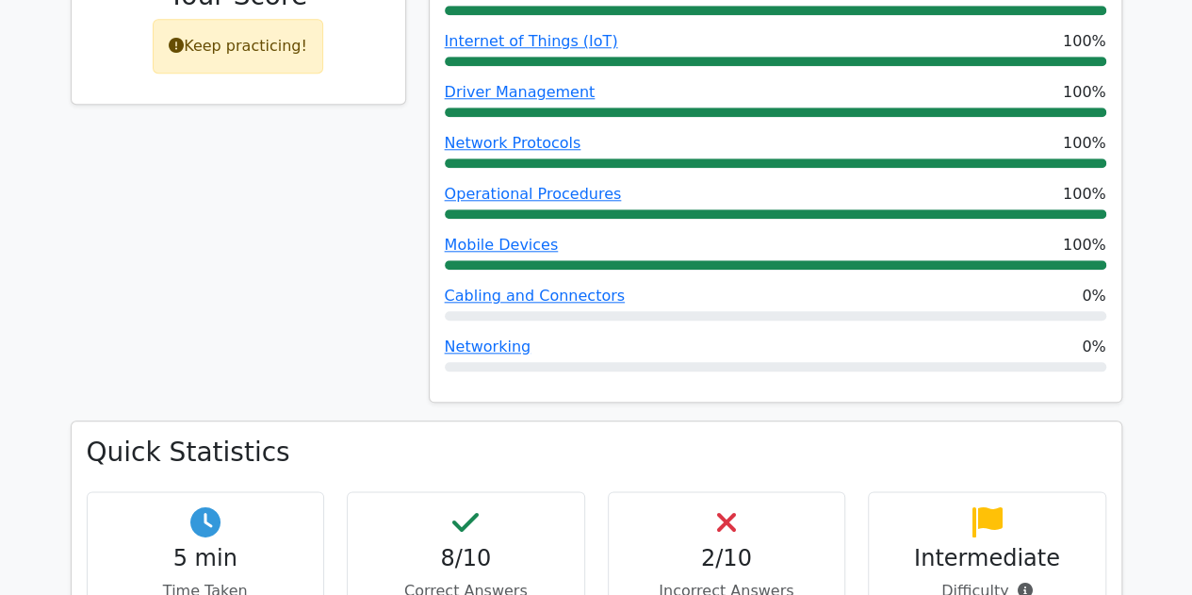
click at [779, 545] on h4 "2/10" at bounding box center [727, 558] width 206 height 27
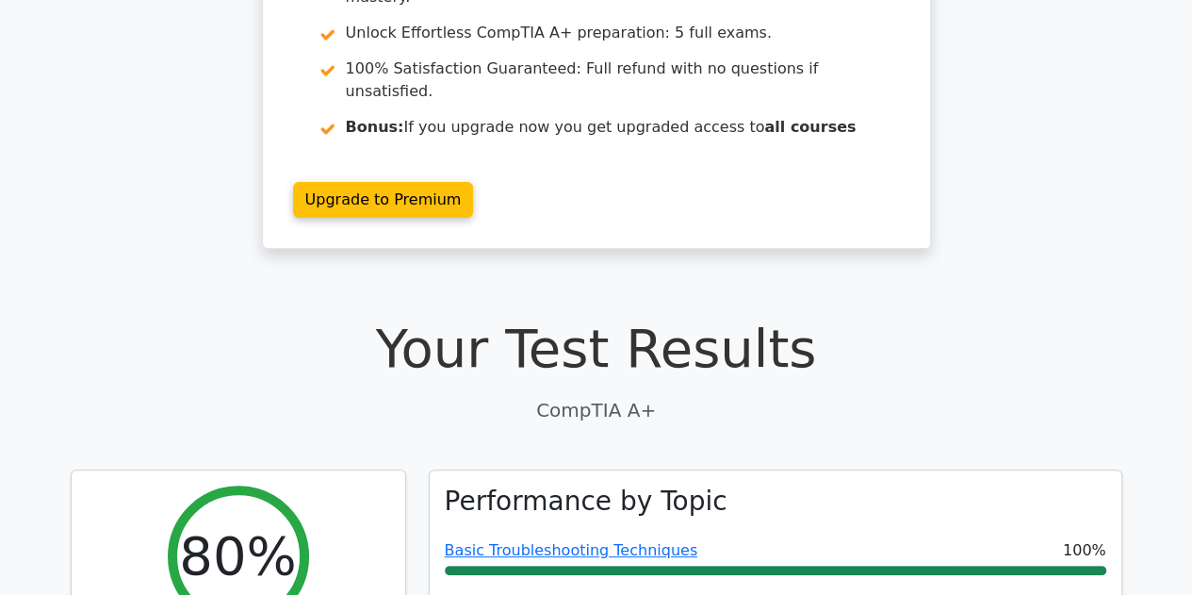
scroll to position [0, 0]
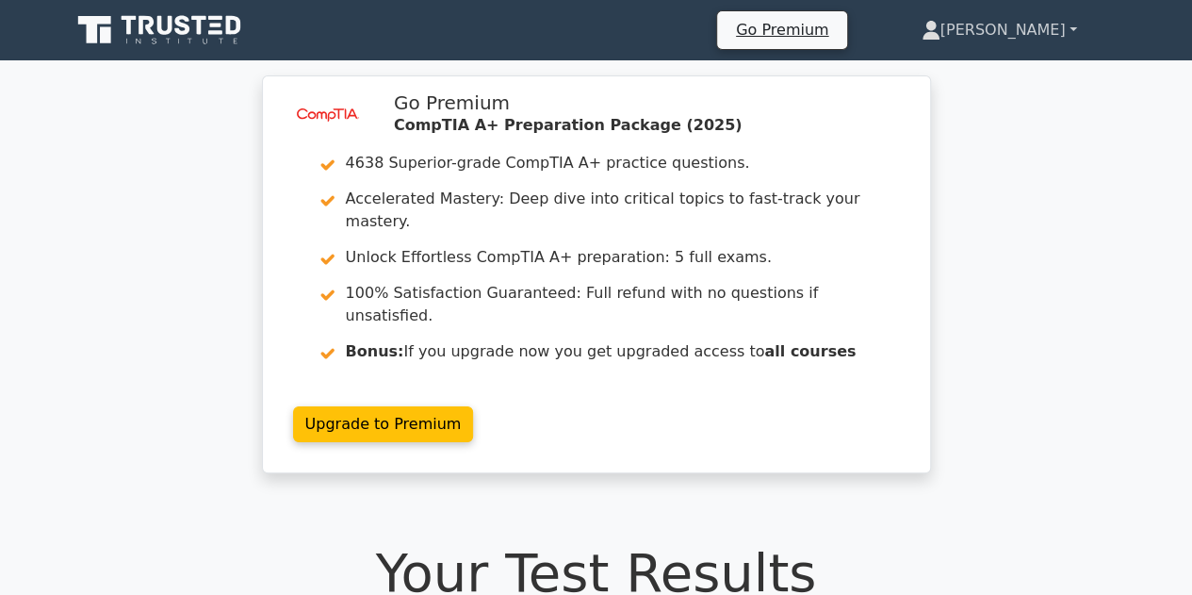
click at [1045, 25] on link "[PERSON_NAME]" at bounding box center [1000, 30] width 246 height 38
click at [999, 69] on link "Profile" at bounding box center [952, 74] width 149 height 30
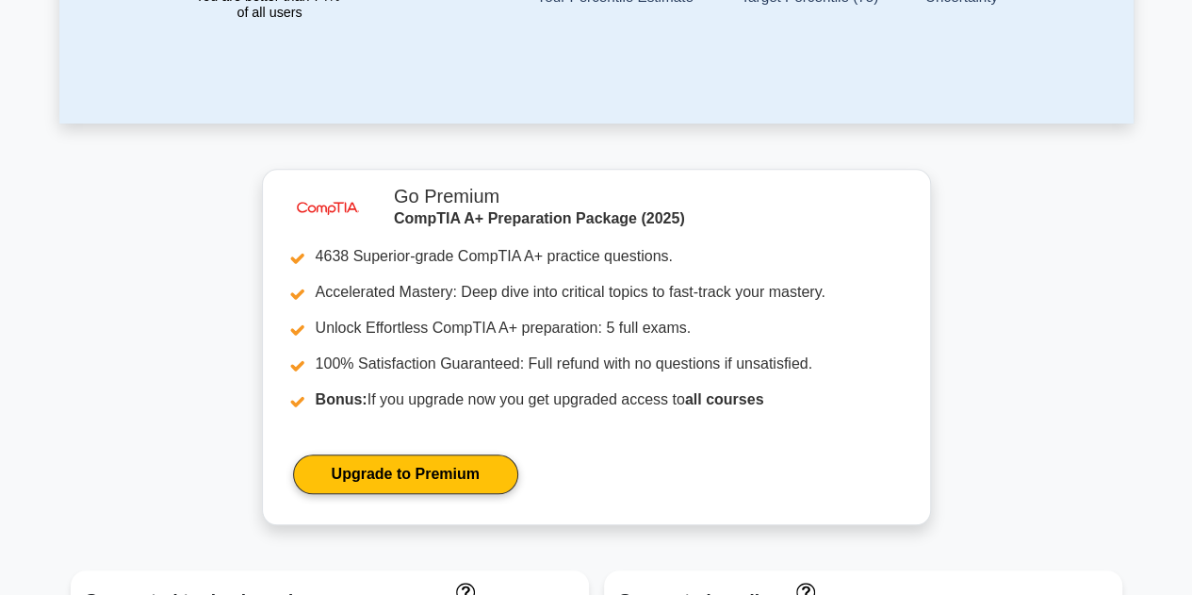
scroll to position [660, 0]
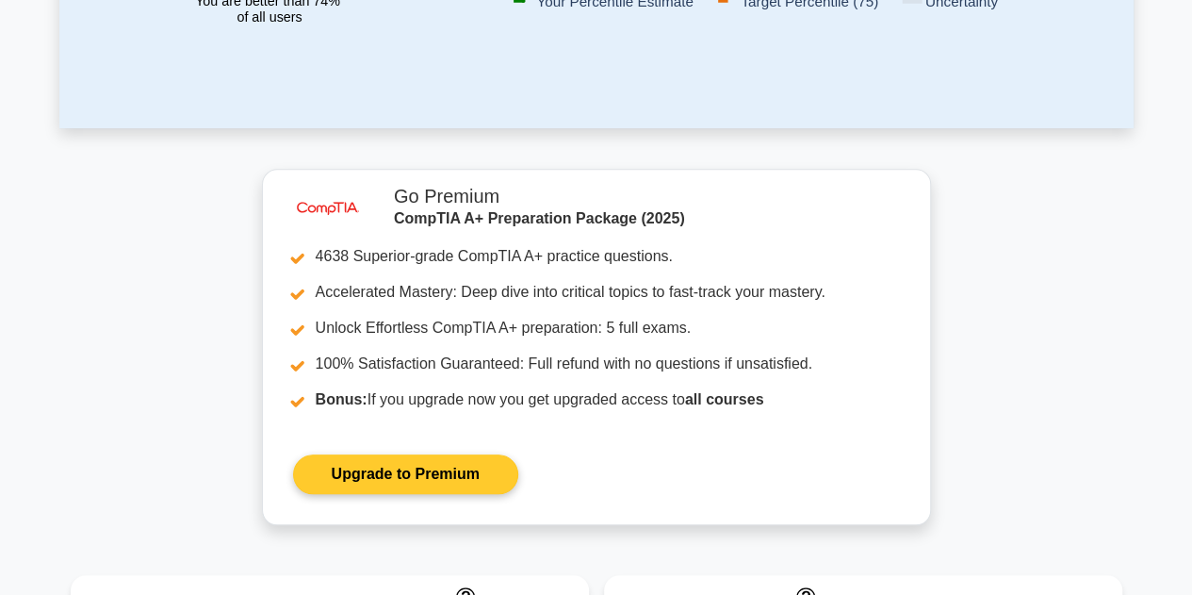
click at [486, 454] on link "Upgrade to Premium" at bounding box center [405, 474] width 225 height 40
